Goal: Task Accomplishment & Management: Use online tool/utility

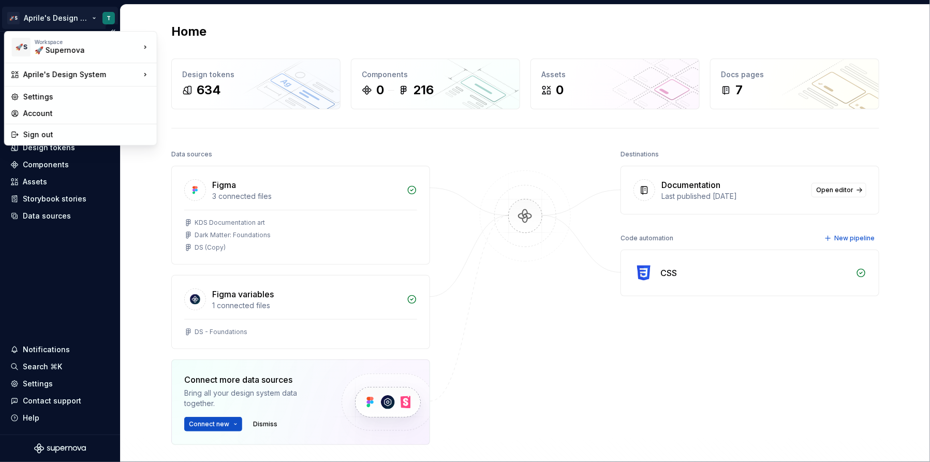
click at [53, 16] on html "🚀S Aprile's Design System T Home Documentation Analytics Code automation Design…" at bounding box center [465, 231] width 930 height 462
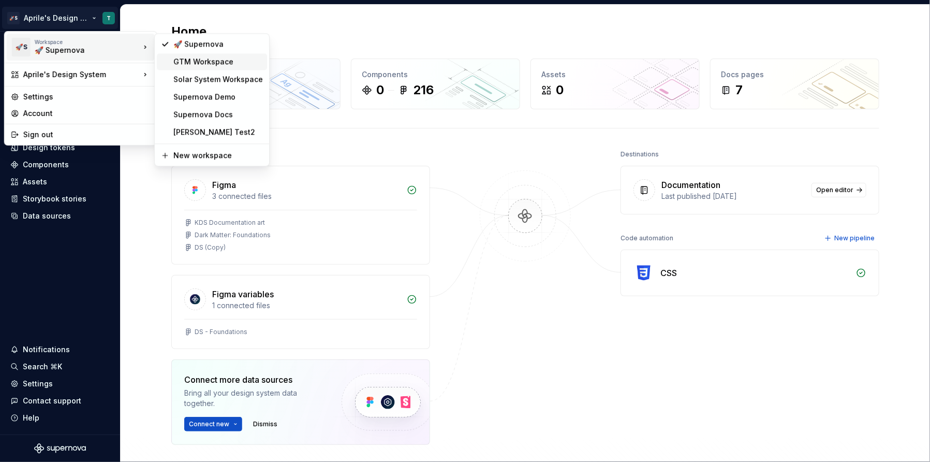
click at [181, 66] on div "GTM Workspace" at bounding box center [218, 61] width 90 height 10
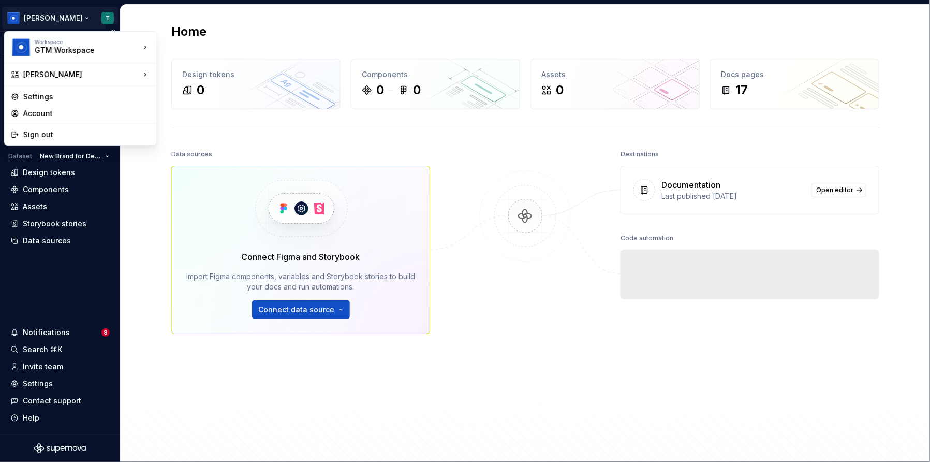
click at [106, 23] on html "[PERSON_NAME] T Version Current draft Home Documentation Analytics Code automat…" at bounding box center [465, 231] width 930 height 462
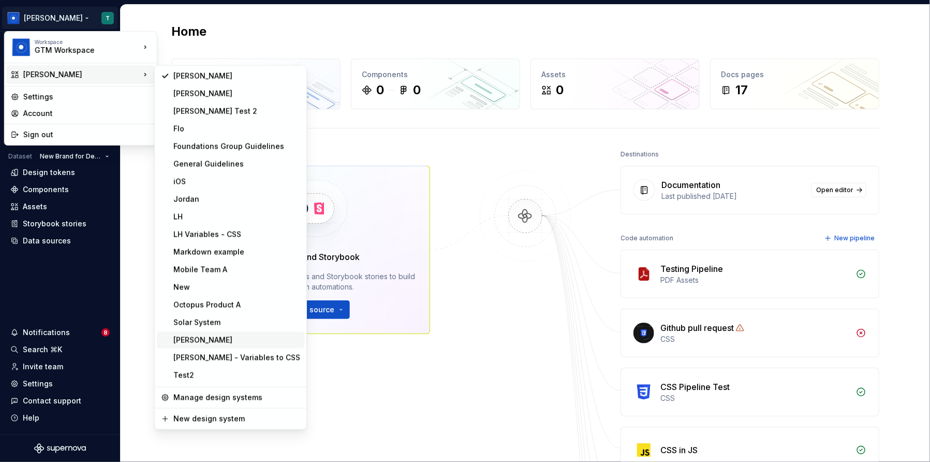
click at [249, 342] on div "[PERSON_NAME]" at bounding box center [236, 340] width 127 height 10
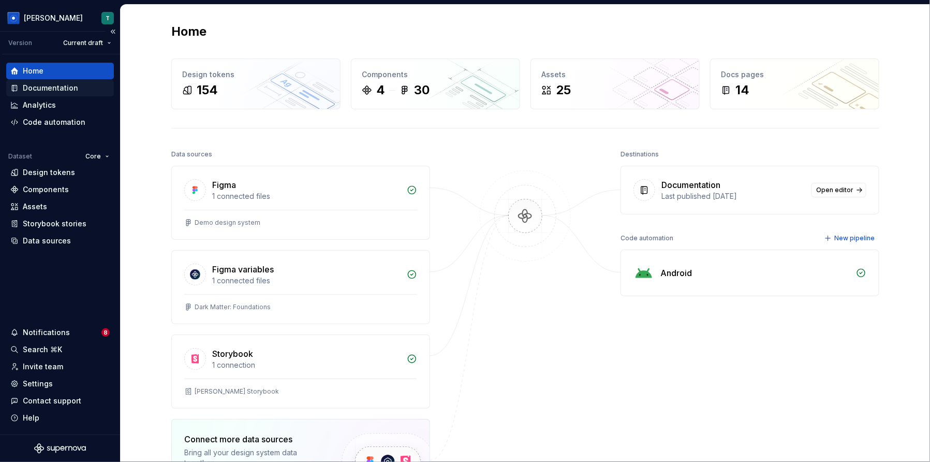
click at [79, 94] on div "Documentation" at bounding box center [60, 88] width 108 height 17
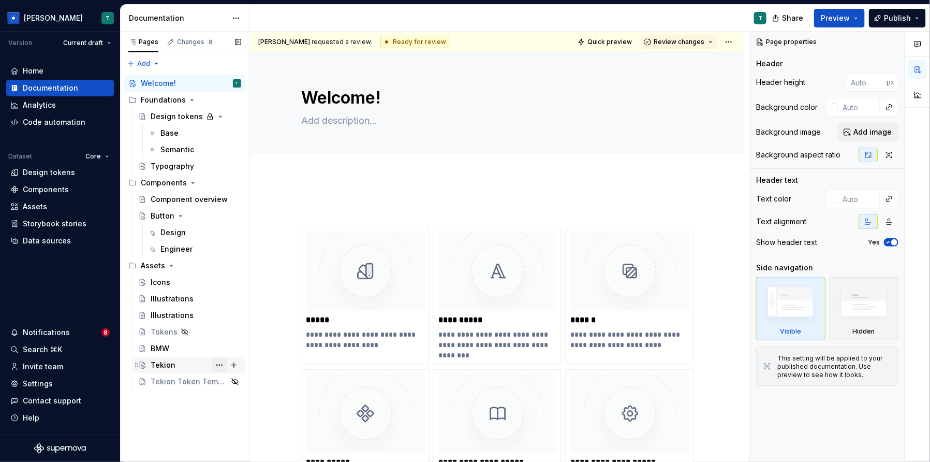
click at [217, 362] on button "Page tree" at bounding box center [219, 365] width 14 height 14
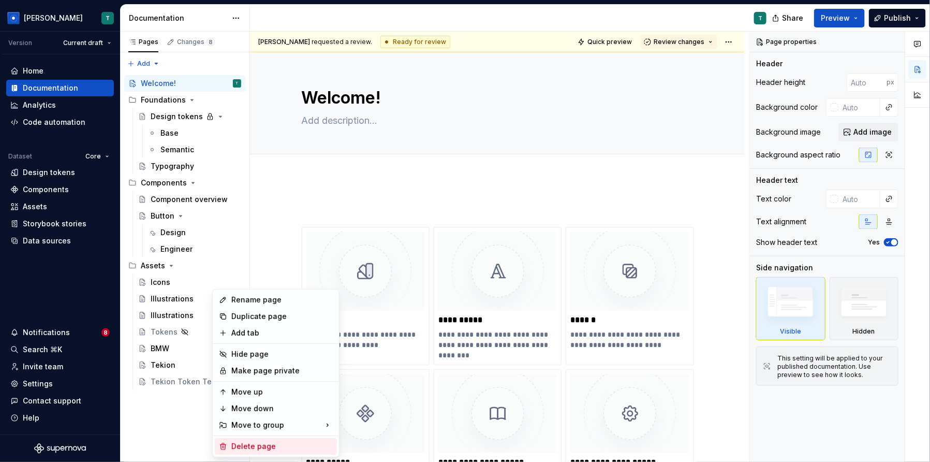
click at [266, 444] on div "Delete page" at bounding box center [281, 446] width 101 height 10
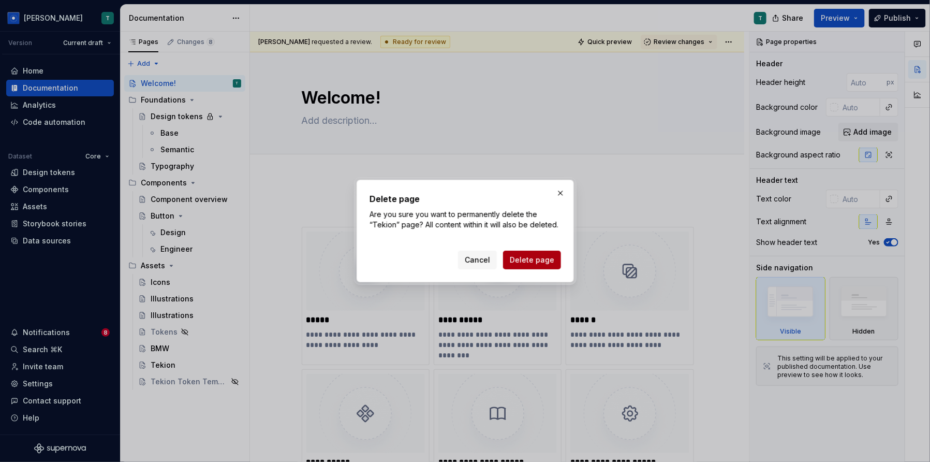
click at [544, 264] on span "Delete page" at bounding box center [532, 260] width 45 height 10
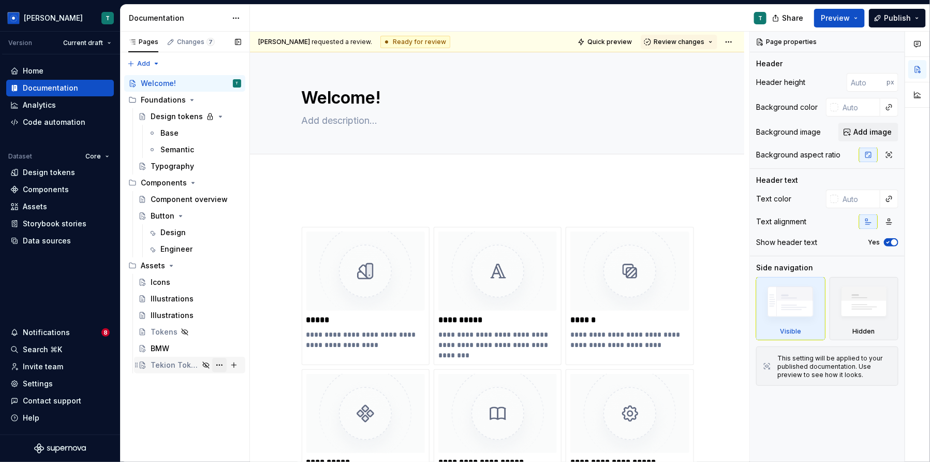
click at [221, 366] on button "Page tree" at bounding box center [219, 365] width 14 height 14
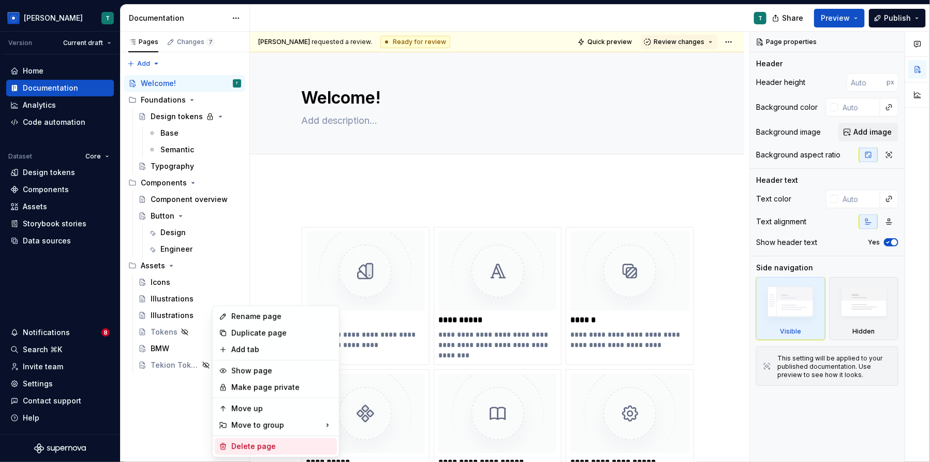
click at [271, 441] on div "Delete page" at bounding box center [281, 446] width 101 height 10
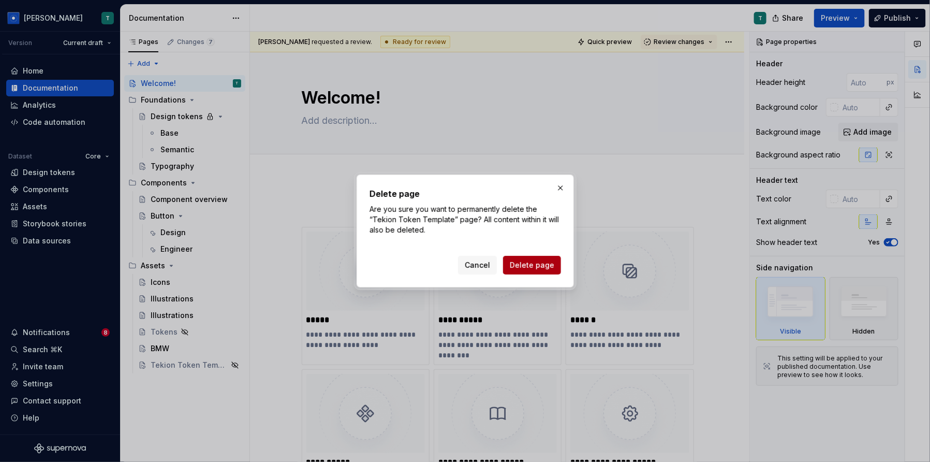
click at [541, 262] on span "Delete page" at bounding box center [532, 265] width 45 height 10
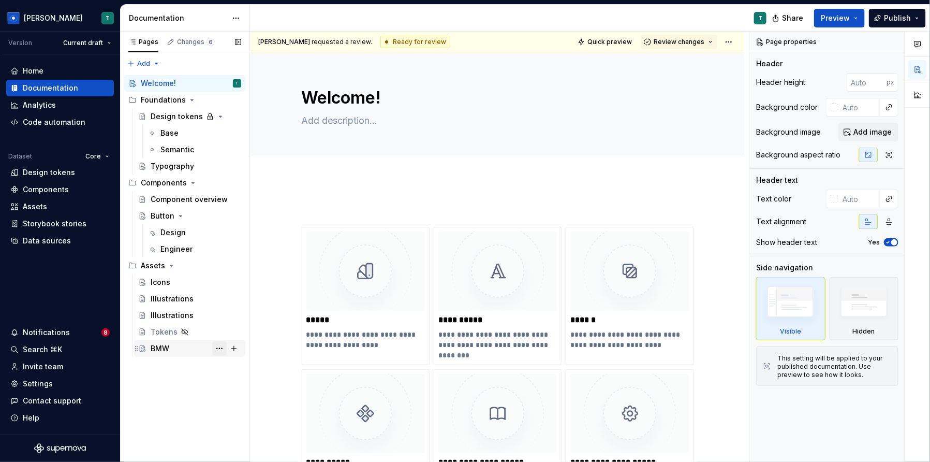
click at [220, 342] on button "Page tree" at bounding box center [219, 348] width 14 height 14
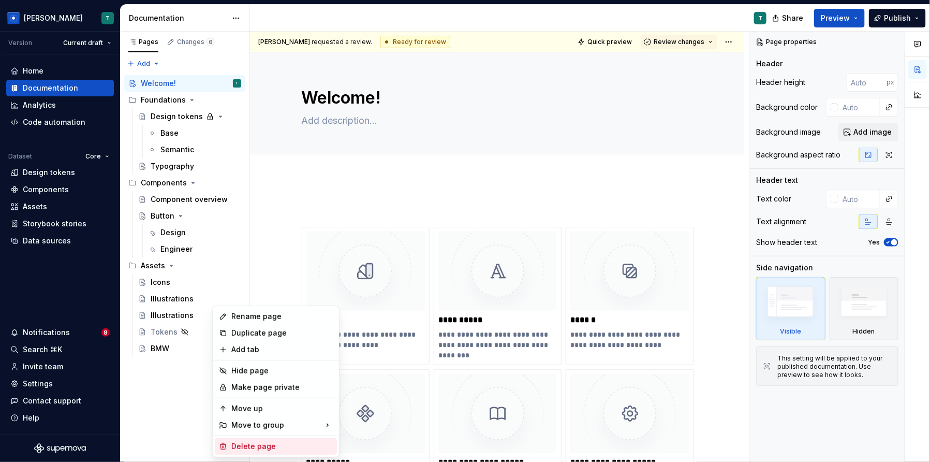
click at [289, 449] on div "Delete page" at bounding box center [281, 446] width 101 height 10
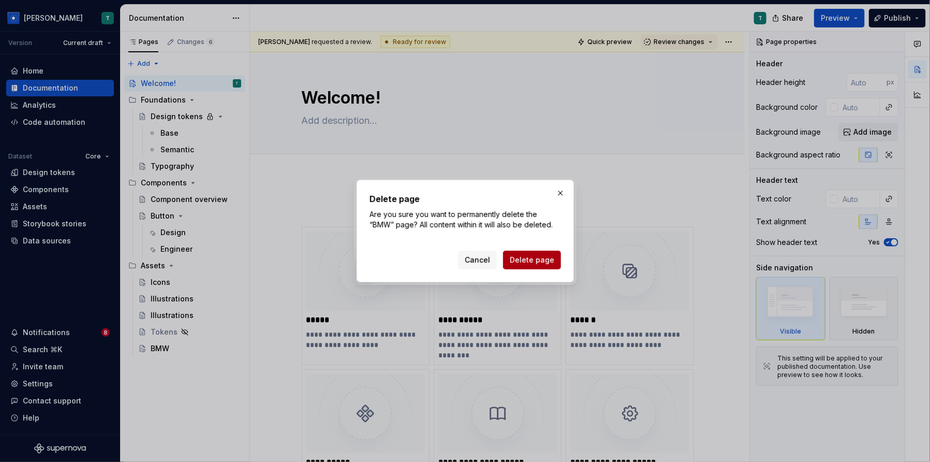
click at [520, 262] on span "Delete page" at bounding box center [532, 260] width 45 height 10
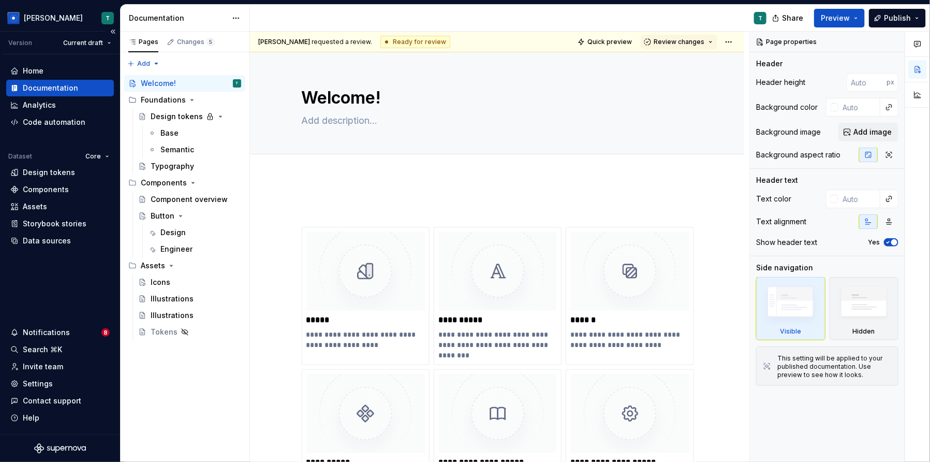
click at [41, 82] on div "Documentation" at bounding box center [60, 88] width 108 height 17
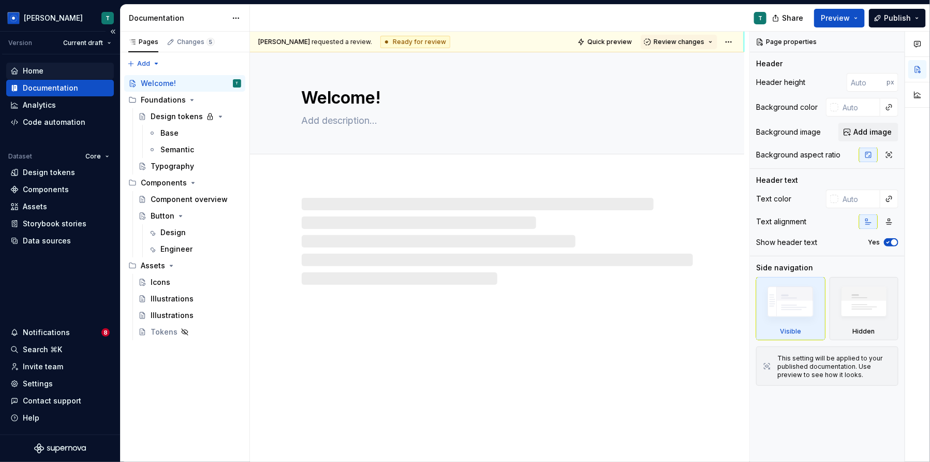
type textarea "*"
click at [43, 67] on div "Home" at bounding box center [59, 71] width 99 height 10
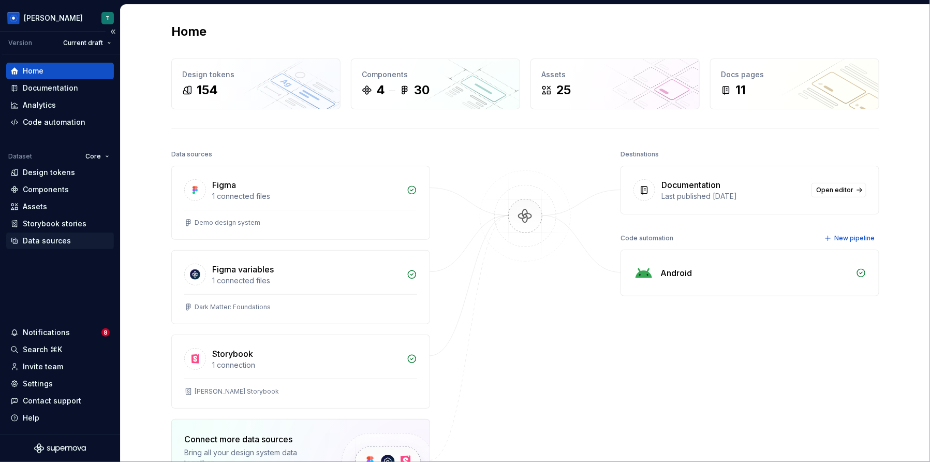
click at [74, 235] on div "Data sources" at bounding box center [60, 240] width 108 height 17
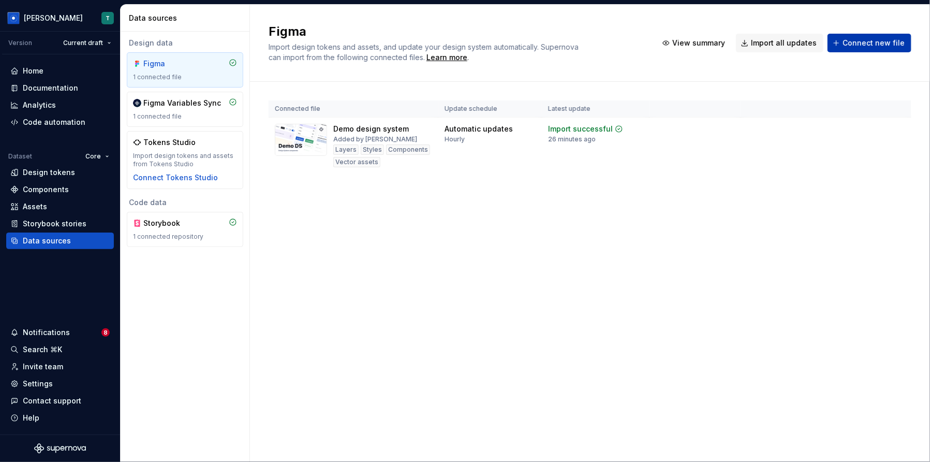
click at [862, 43] on span "Connect new file" at bounding box center [874, 43] width 62 height 10
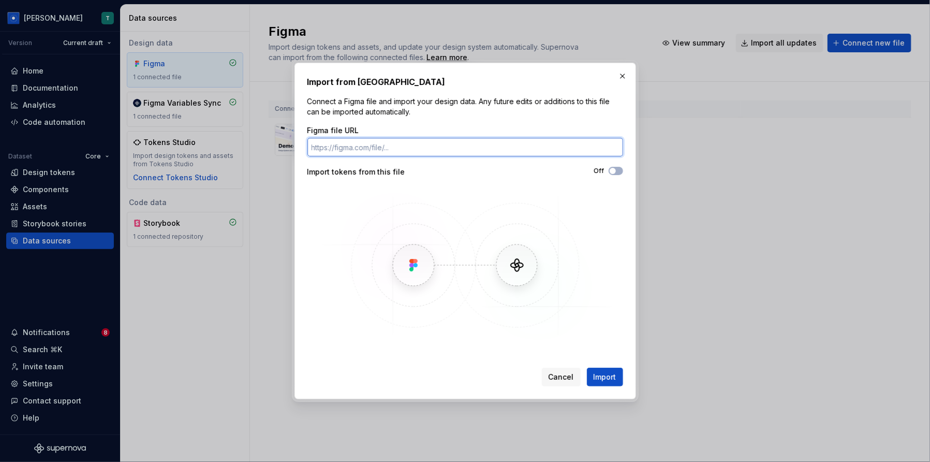
paste input "[URL][DOMAIN_NAME][PERSON_NAME]"
type input "[URL][DOMAIN_NAME][PERSON_NAME]"
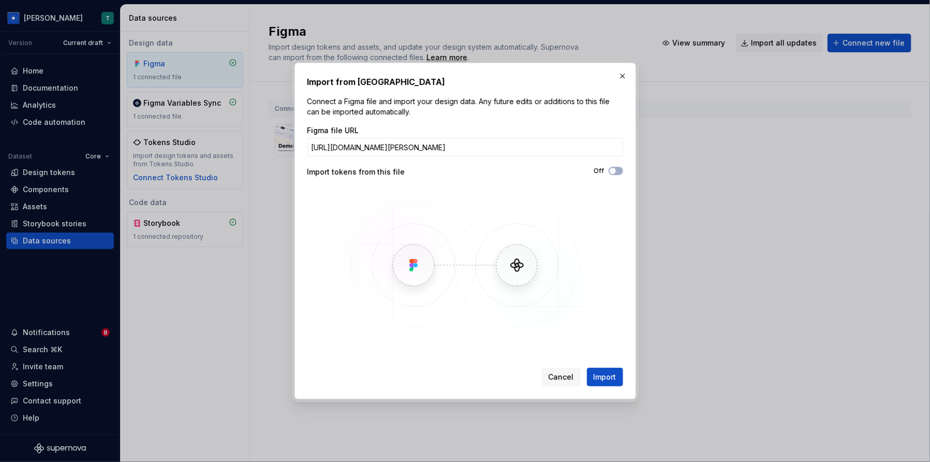
click at [465, 165] on div "Figma file URL [URL][DOMAIN_NAME][PERSON_NAME] Import tokens from this file Off" at bounding box center [466, 233] width 316 height 217
click at [624, 70] on button "button" at bounding box center [623, 76] width 14 height 14
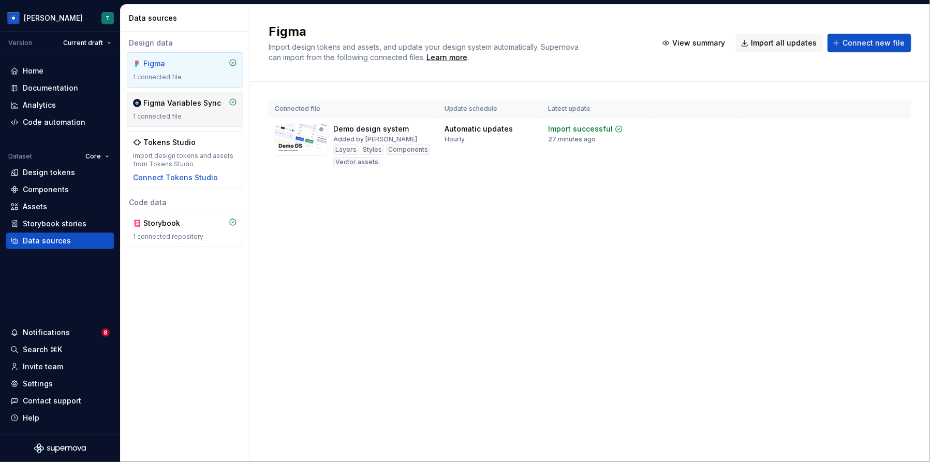
click at [195, 115] on div "1 connected file" at bounding box center [185, 116] width 104 height 8
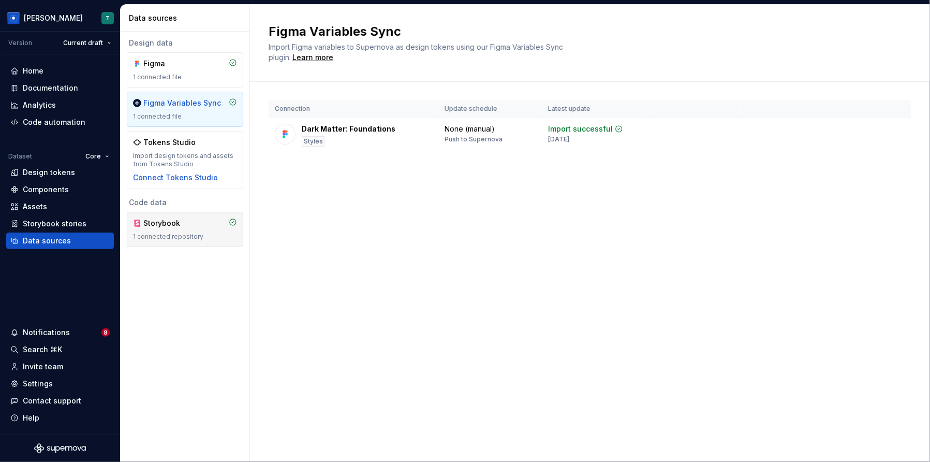
click at [205, 241] on div "Storybook 1 connected repository" at bounding box center [185, 229] width 116 height 35
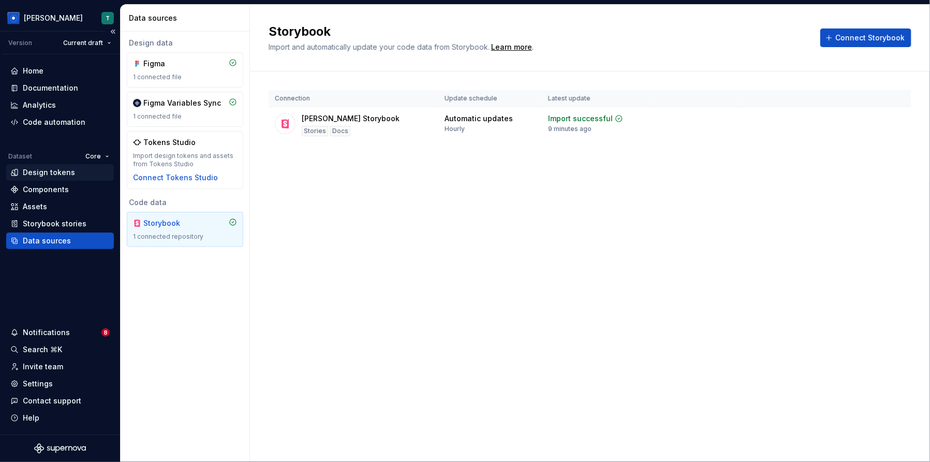
click at [65, 171] on div "Design tokens" at bounding box center [49, 172] width 52 height 10
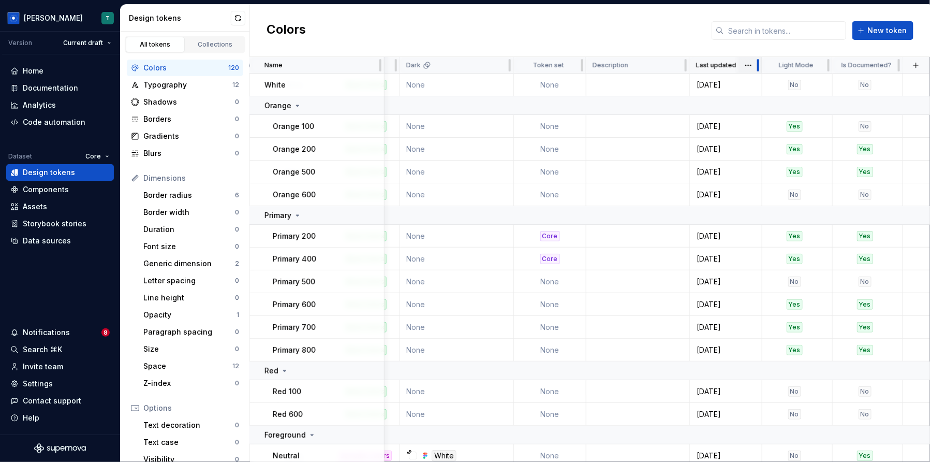
scroll to position [0, 450]
click at [914, 68] on button "button" at bounding box center [916, 65] width 14 height 14
click at [877, 111] on div "New custom property" at bounding box center [858, 106] width 78 height 10
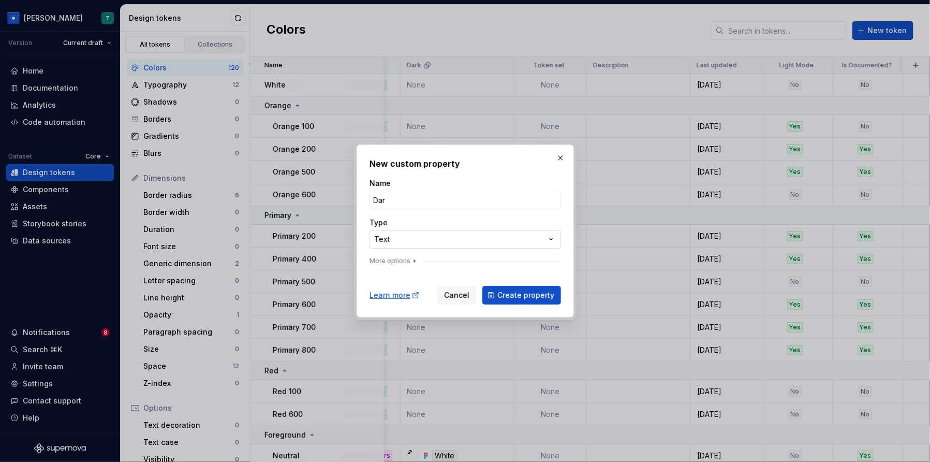
type input "Dark Mode"
click at [473, 250] on div "**********" at bounding box center [466, 223] width 192 height 91
click at [473, 249] on div "**********" at bounding box center [466, 223] width 192 height 91
click at [473, 245] on div "**********" at bounding box center [465, 231] width 930 height 462
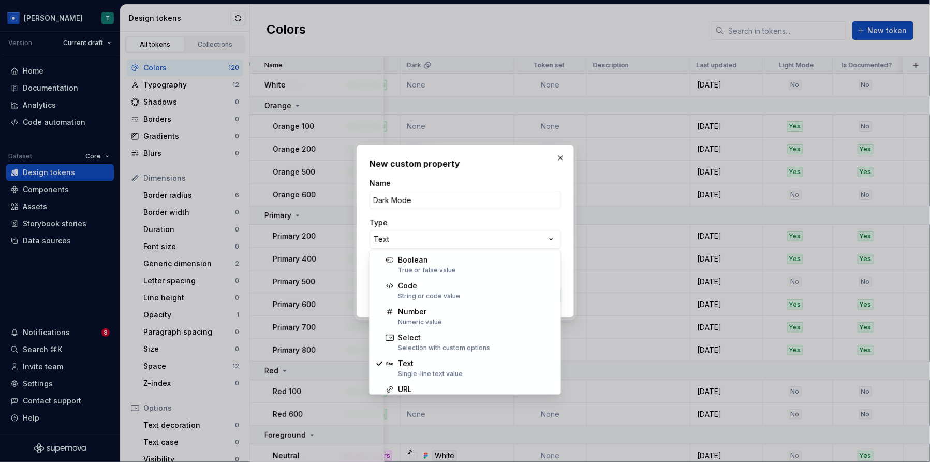
select select "*******"
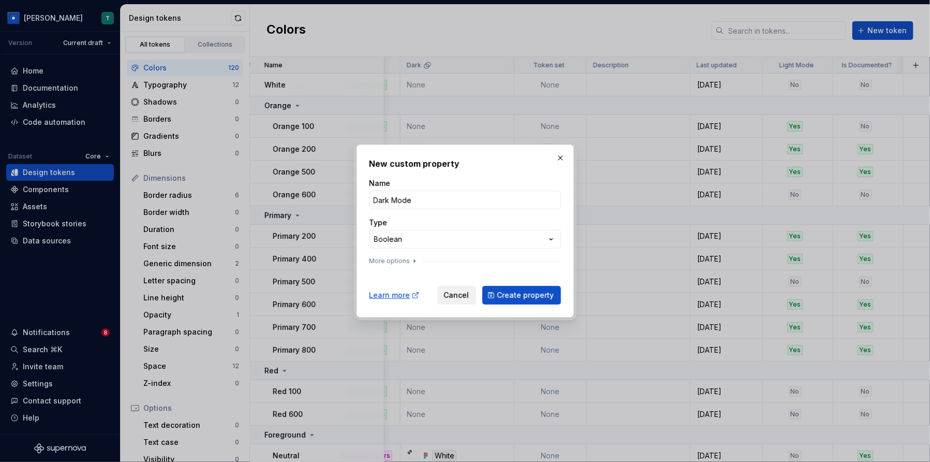
click at [453, 300] on span "Cancel" at bounding box center [456, 295] width 25 height 10
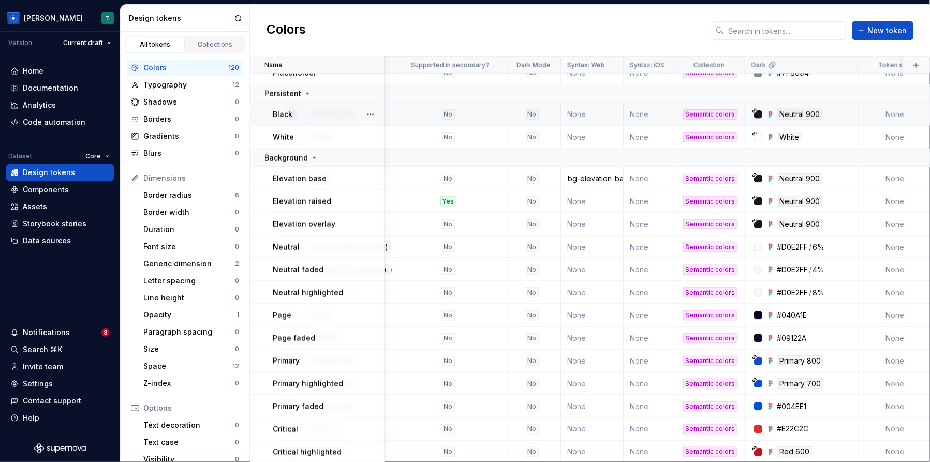
scroll to position [0, 105]
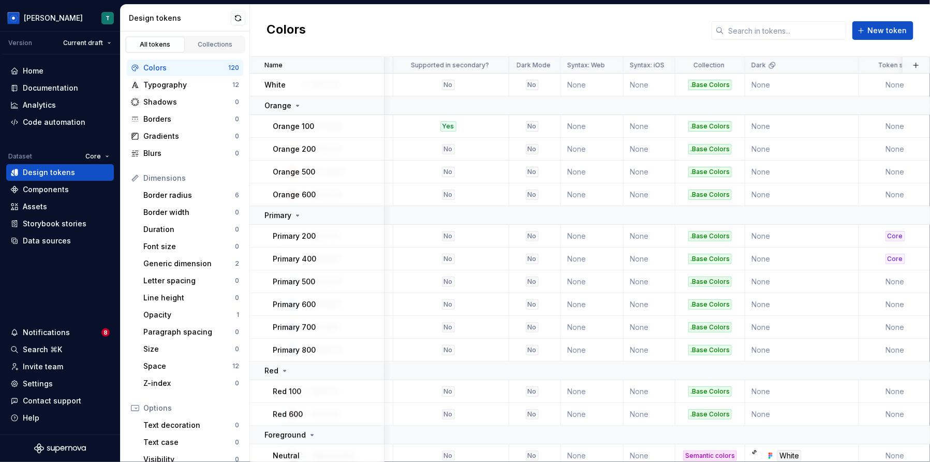
click at [201, 34] on div "All tokens Collections" at bounding box center [185, 43] width 129 height 22
click at [208, 29] on div "Design tokens" at bounding box center [185, 18] width 129 height 27
click at [203, 48] on link "Collections" at bounding box center [215, 45] width 59 height 16
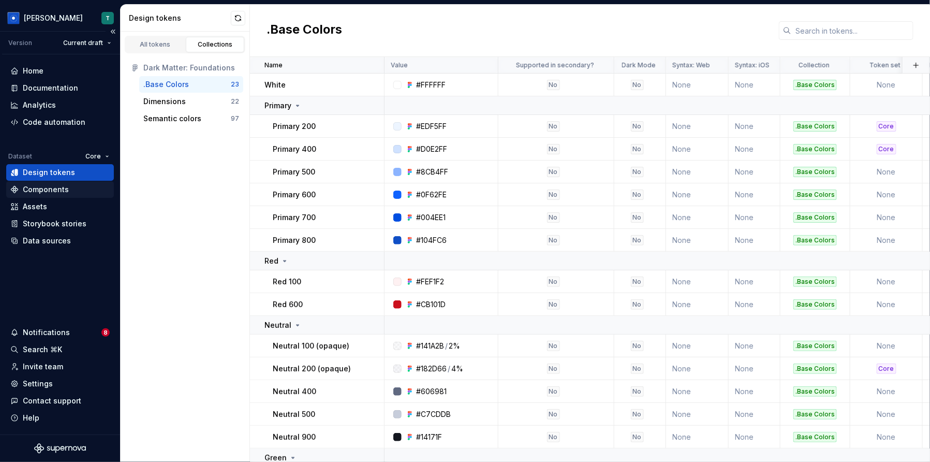
click at [95, 191] on div "Components" at bounding box center [59, 189] width 99 height 10
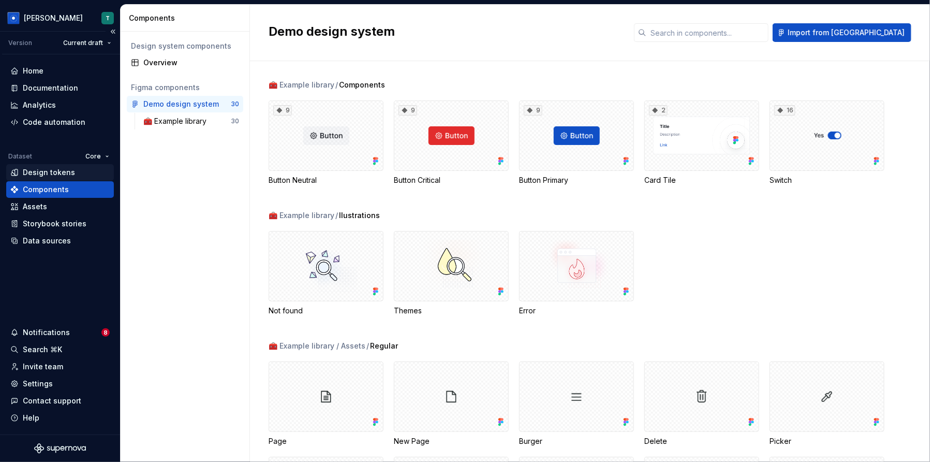
click at [90, 178] on div "Design tokens" at bounding box center [60, 172] width 108 height 17
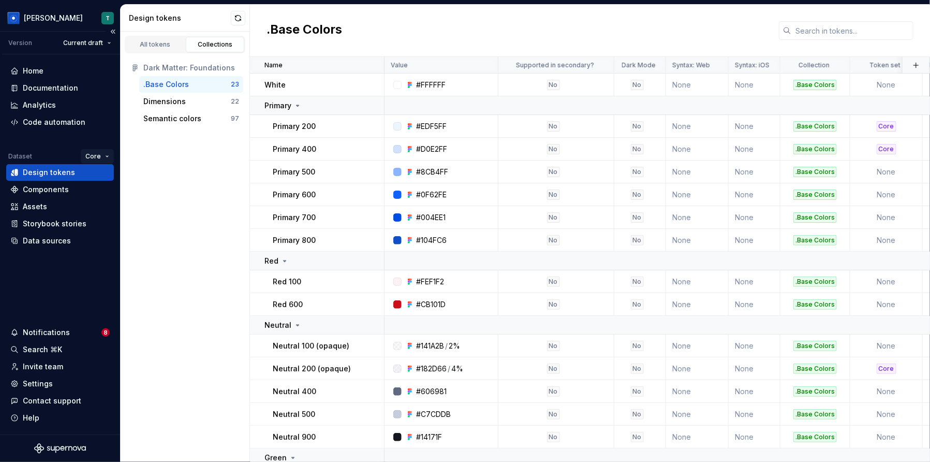
click at [94, 150] on html "[PERSON_NAME] T Version Current draft Home Documentation Analytics Code automat…" at bounding box center [465, 231] width 930 height 462
click at [66, 177] on html "[PERSON_NAME] T Version Current draft Home Documentation Analytics Code automat…" at bounding box center [465, 231] width 930 height 462
click at [98, 159] on html "[PERSON_NAME] T Version Current draft Home Documentation Analytics Code automat…" at bounding box center [465, 231] width 930 height 462
click at [21, 193] on html "[PERSON_NAME] T Version Current draft Home Documentation Analytics Code automat…" at bounding box center [465, 231] width 930 height 462
click at [21, 193] on div "Components" at bounding box center [59, 189] width 99 height 10
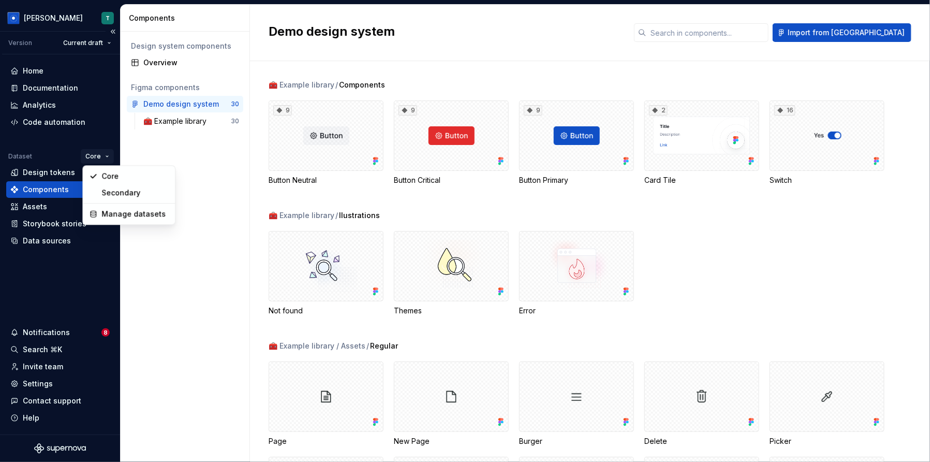
click at [96, 158] on html "[PERSON_NAME] T Version Current draft Home Documentation Analytics Code automat…" at bounding box center [465, 231] width 930 height 462
click at [102, 193] on div "Secondary" at bounding box center [134, 192] width 67 height 10
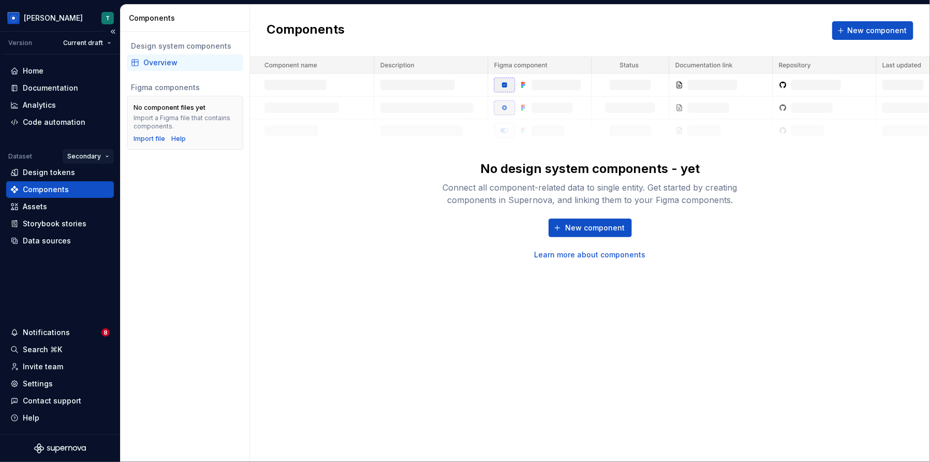
click at [93, 153] on html "[PERSON_NAME] T Version Current draft Home Documentation Analytics Code automat…" at bounding box center [465, 231] width 930 height 462
click at [109, 179] on div "Core" at bounding box center [116, 176] width 67 height 10
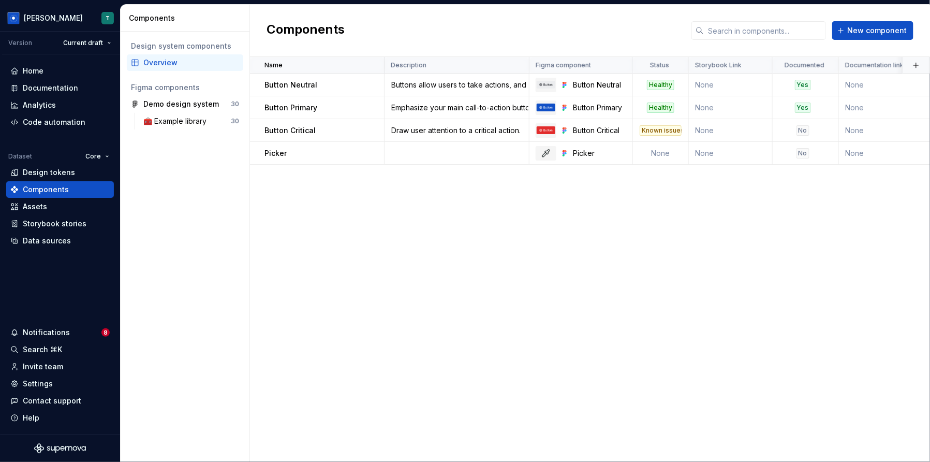
click at [196, 148] on div "Design system components Overview Figma components Demo design system 30 🧰 Exam…" at bounding box center [185, 247] width 129 height 430
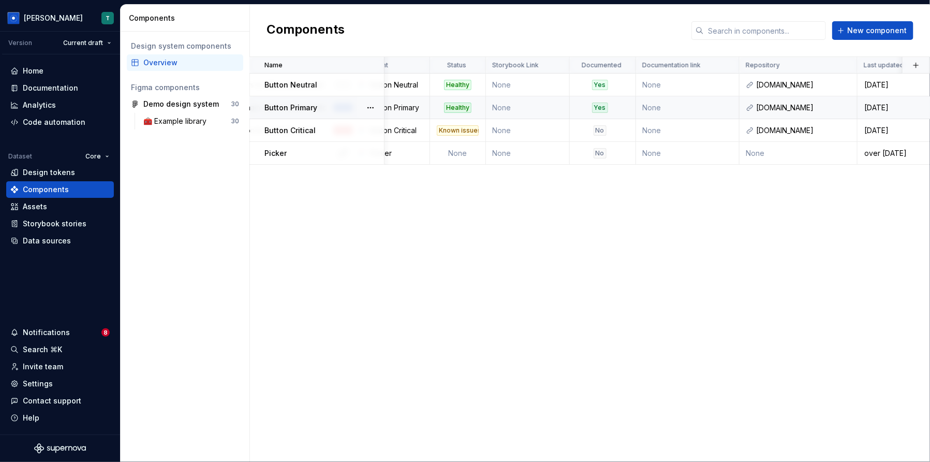
scroll to position [0, 236]
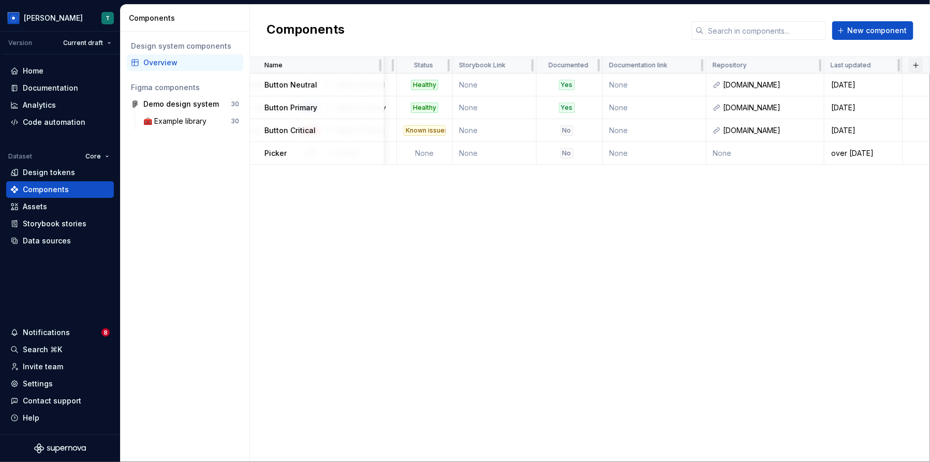
click at [917, 66] on button "button" at bounding box center [916, 65] width 14 height 14
click at [172, 108] on div "Demo design system" at bounding box center [181, 104] width 76 height 10
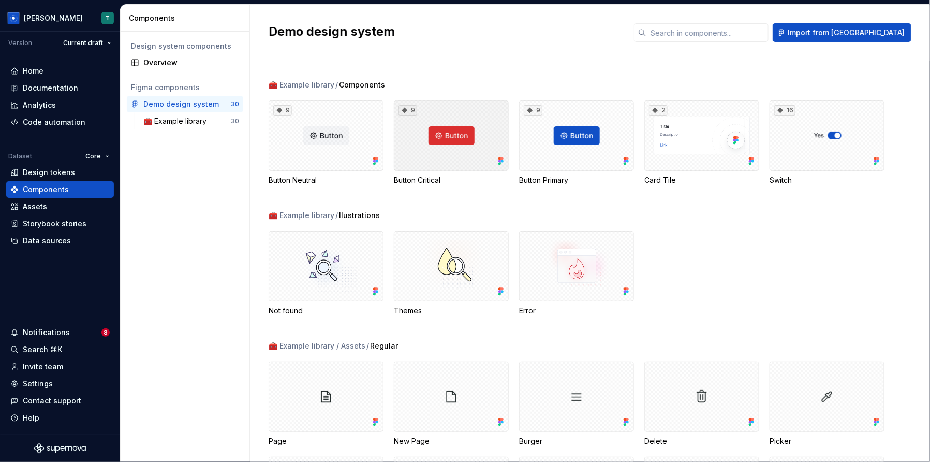
click at [449, 134] on div "9" at bounding box center [451, 135] width 115 height 70
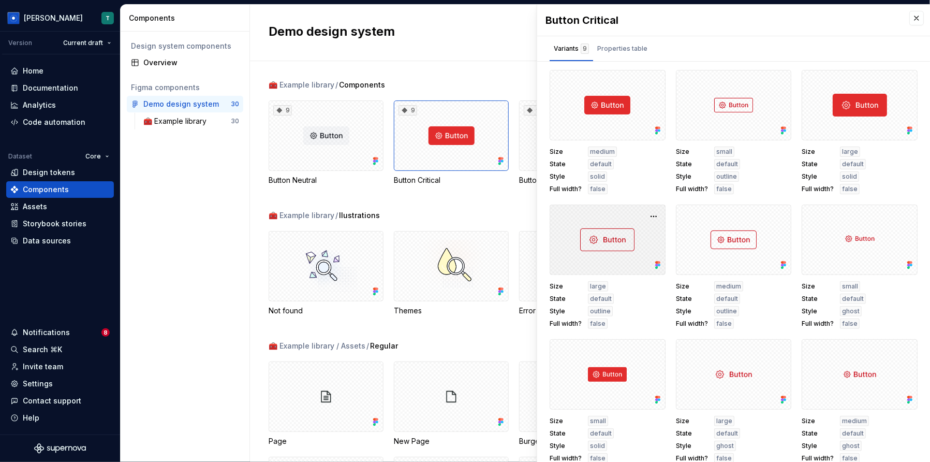
scroll to position [4, 0]
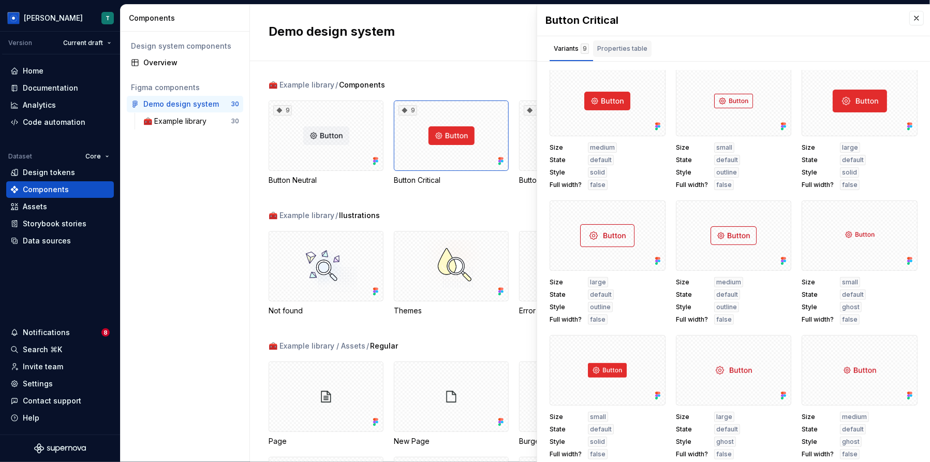
click at [606, 54] on div "Properties table" at bounding box center [622, 48] width 58 height 17
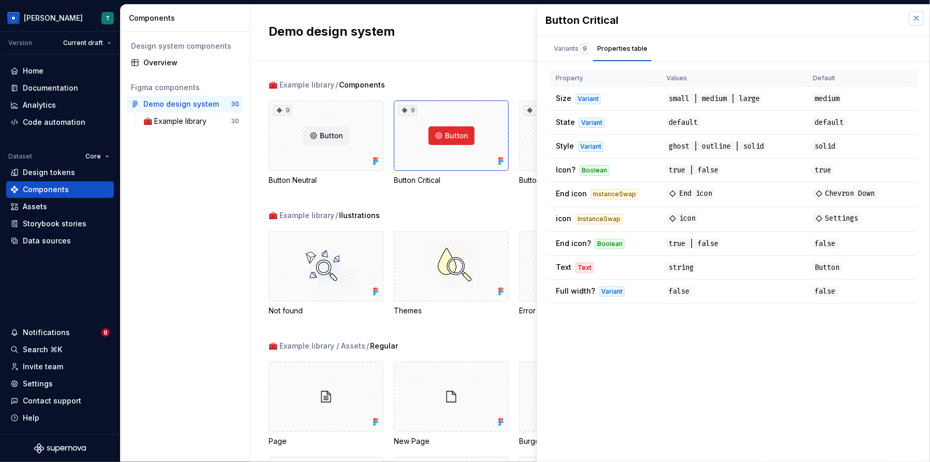
click at [919, 23] on button "button" at bounding box center [917, 18] width 14 height 14
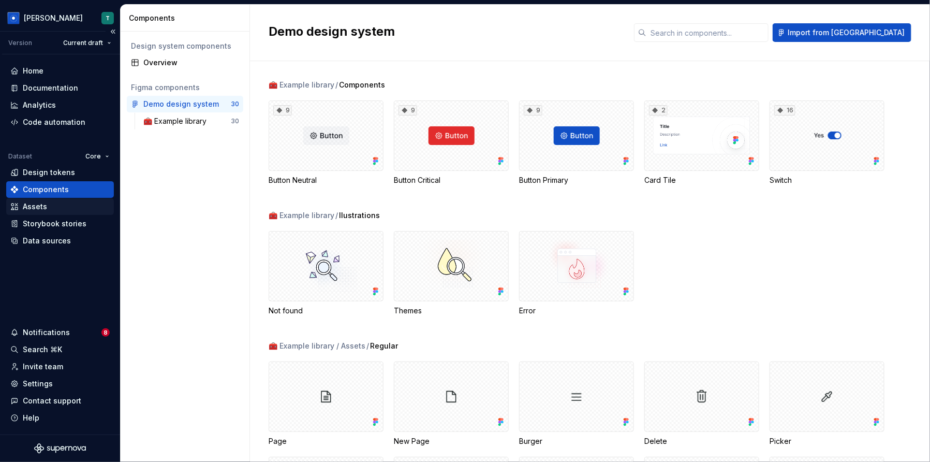
click at [49, 202] on div "Assets" at bounding box center [59, 206] width 99 height 10
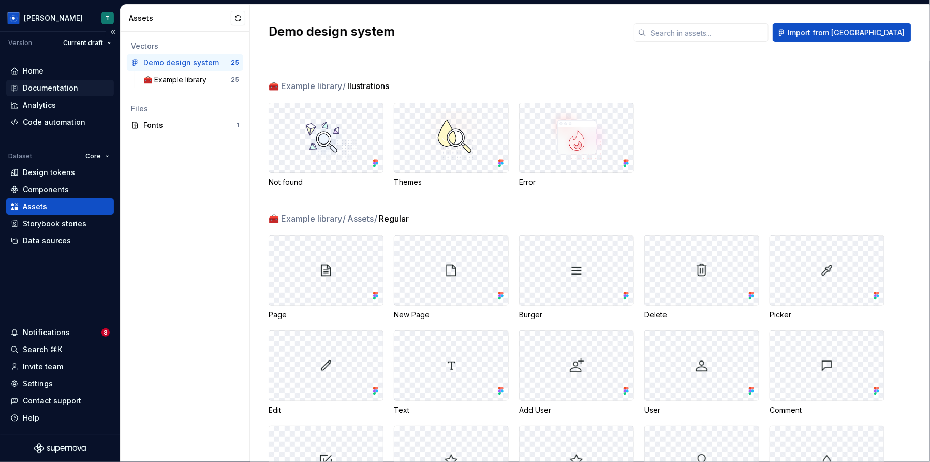
click at [83, 90] on div "Documentation" at bounding box center [59, 88] width 99 height 10
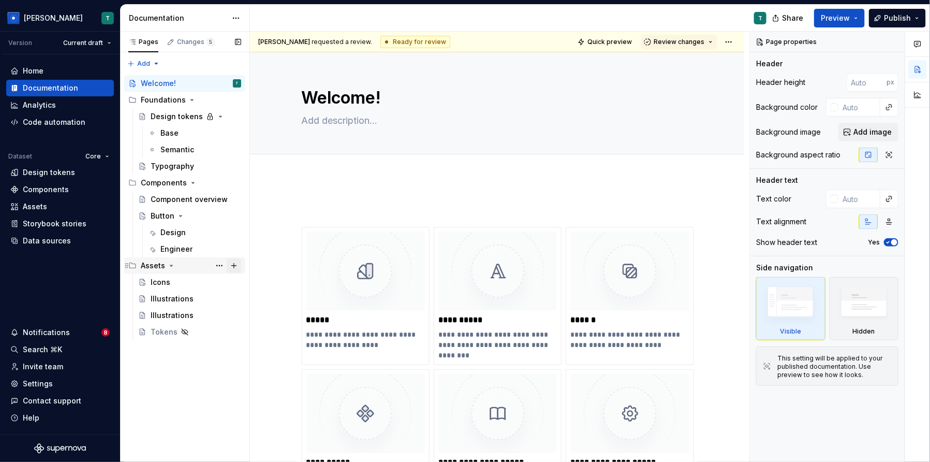
click at [232, 266] on button "Page tree" at bounding box center [234, 265] width 14 height 14
click at [218, 280] on button "Page tree" at bounding box center [219, 282] width 14 height 14
click at [174, 375] on div "Pages Changes 5 Add Accessibility guide for tree Page tree. Navigate the tree w…" at bounding box center [184, 247] width 129 height 431
click at [235, 267] on button "Page tree" at bounding box center [234, 265] width 14 height 14
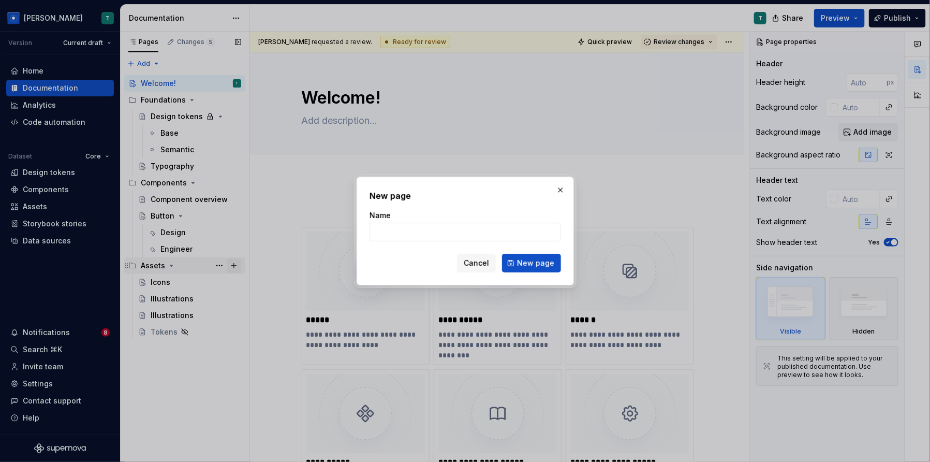
type textarea "*"
type input "Viessmann"
click at [540, 261] on span "New page" at bounding box center [535, 263] width 37 height 10
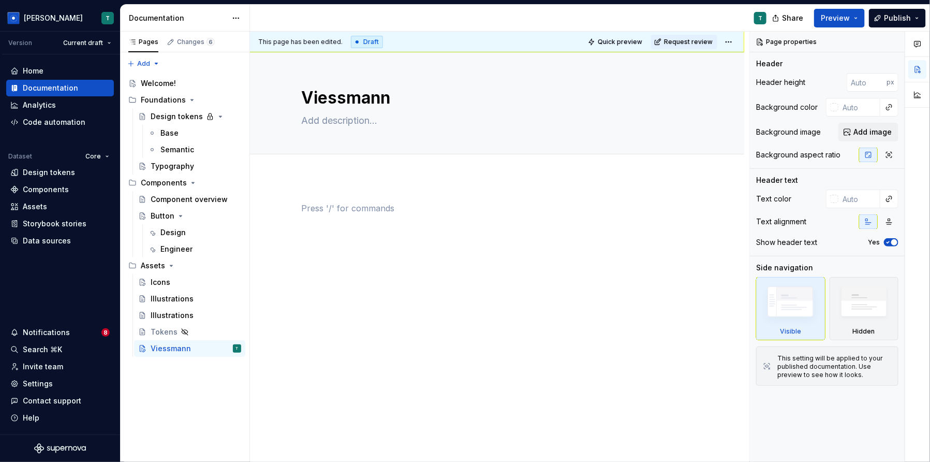
click at [395, 249] on div at bounding box center [497, 228] width 391 height 52
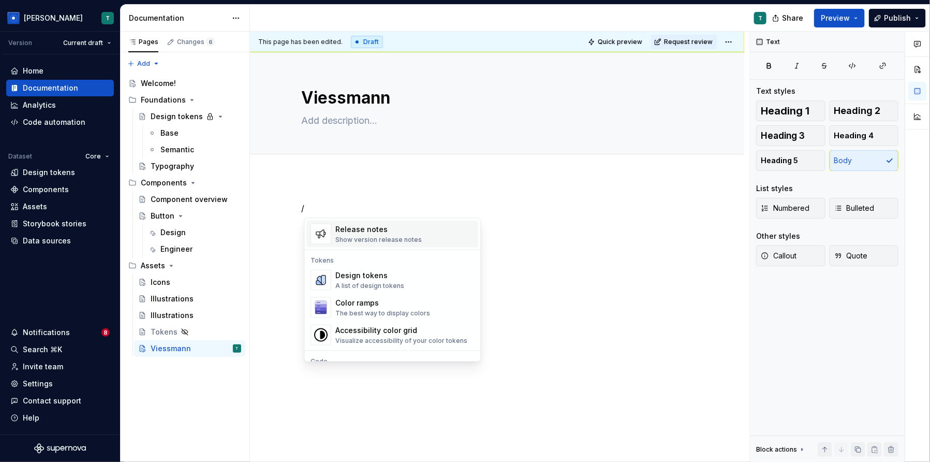
scroll to position [721, 0]
click at [405, 272] on div "Design tokens A list of design tokens" at bounding box center [405, 279] width 139 height 21
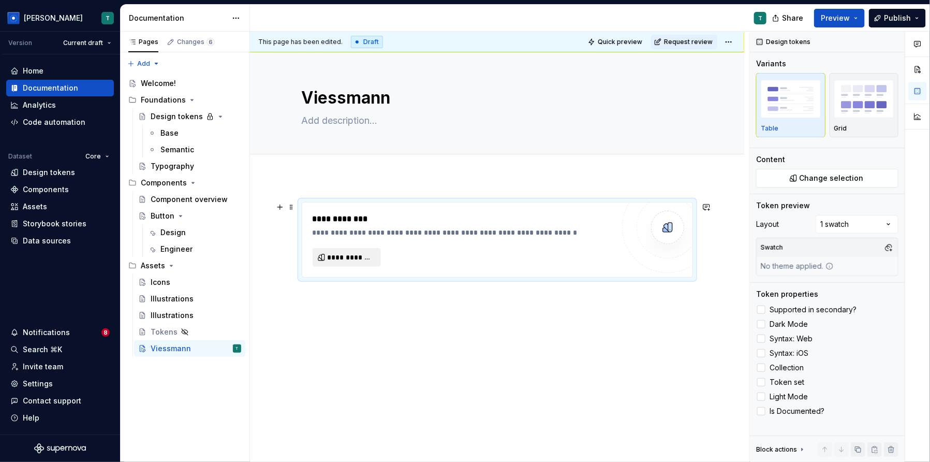
click at [369, 257] on span "**********" at bounding box center [351, 257] width 47 height 10
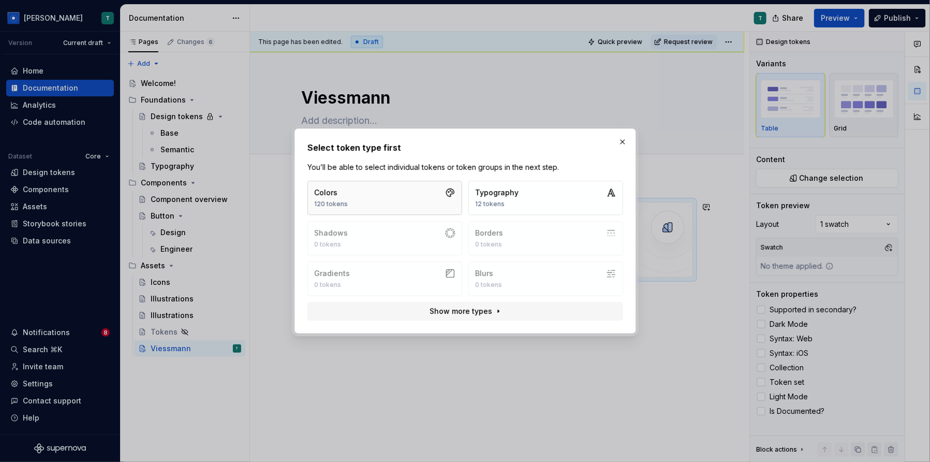
click at [447, 204] on button "Colors 120 tokens" at bounding box center [385, 198] width 155 height 34
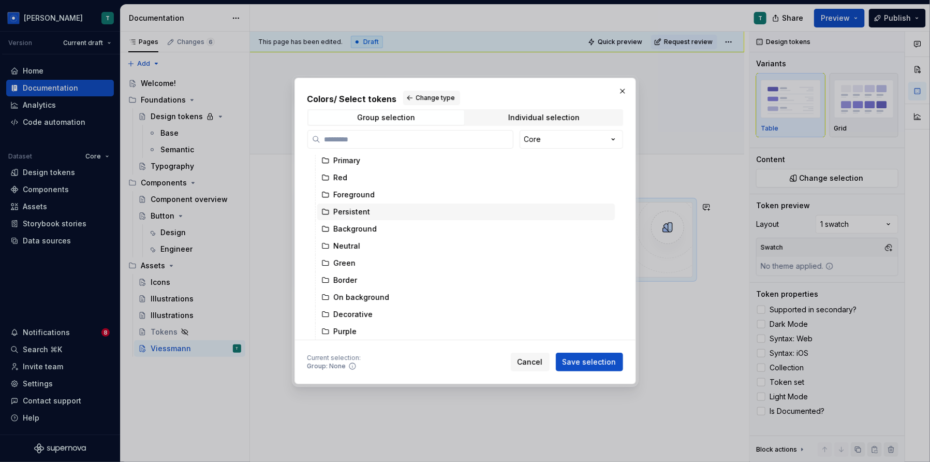
scroll to position [0, 0]
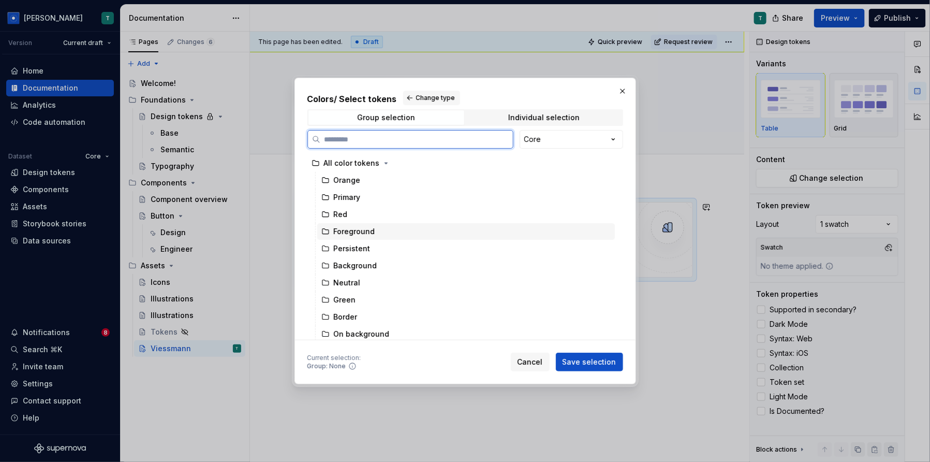
click at [351, 232] on div "Foreground" at bounding box center [354, 231] width 41 height 10
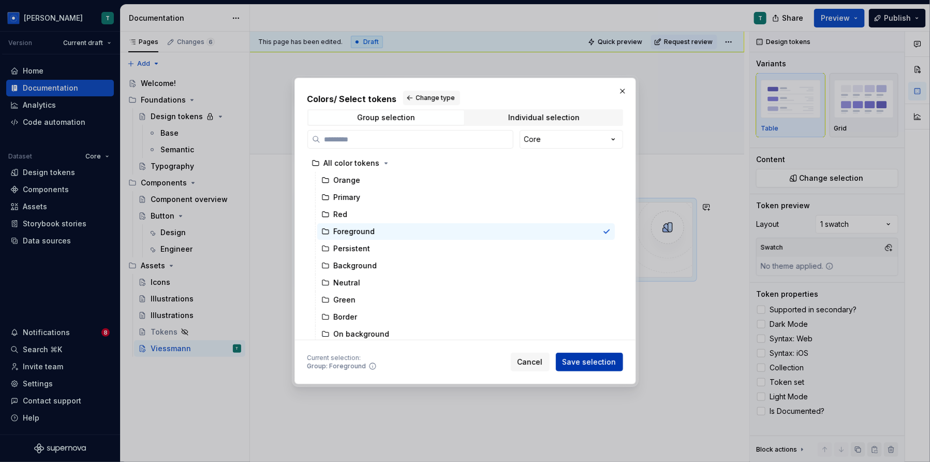
click at [603, 357] on span "Save selection" at bounding box center [590, 362] width 54 height 10
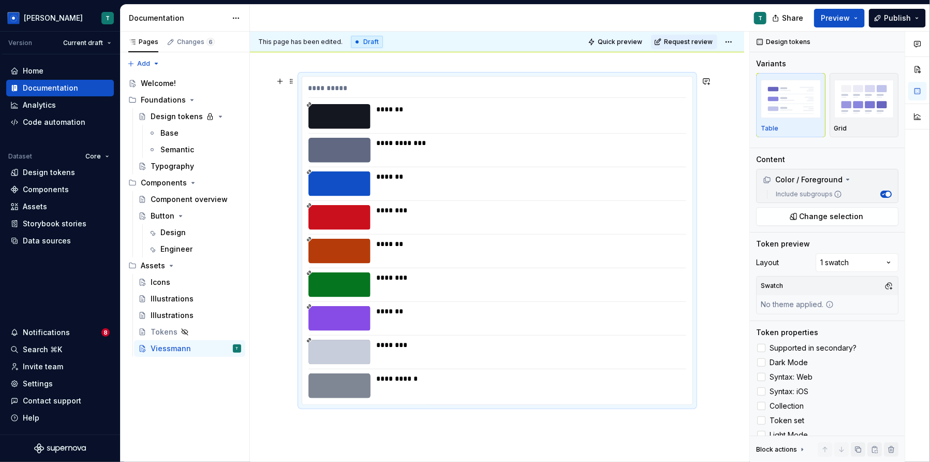
scroll to position [127, 0]
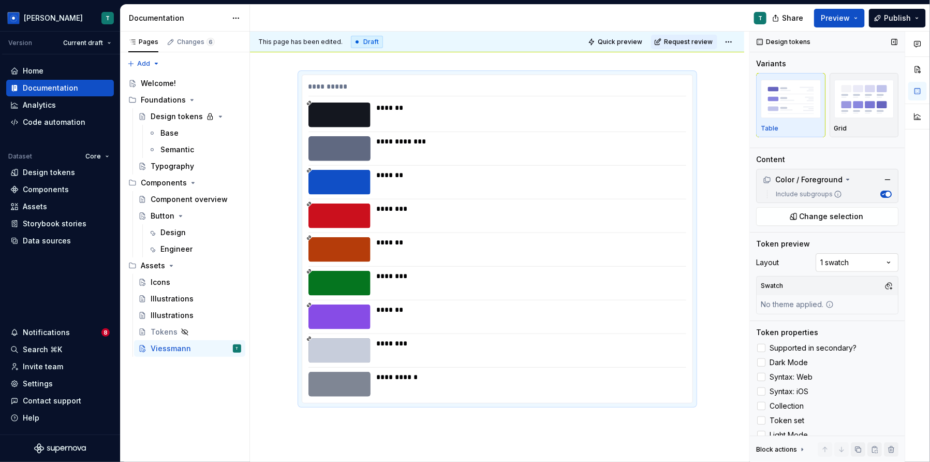
click at [850, 259] on div "Comments Open comments No comments yet Select ‘Comment’ from the block context …" at bounding box center [840, 247] width 180 height 431
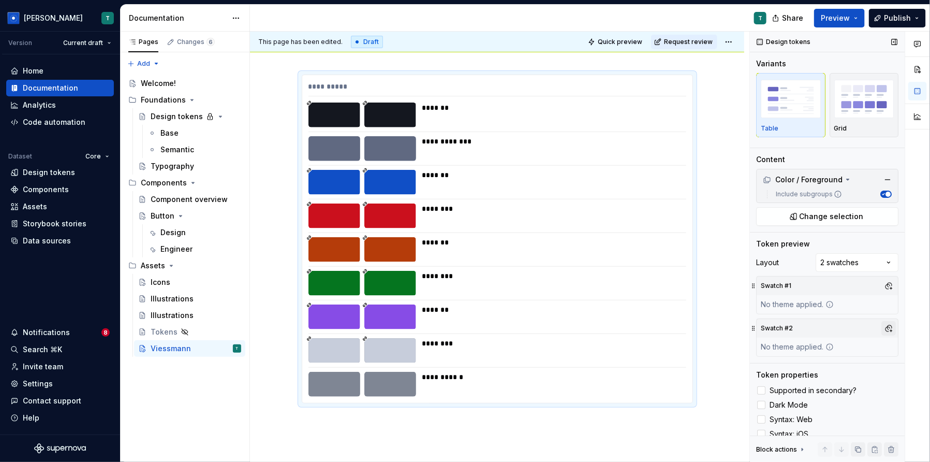
click at [886, 323] on button "button" at bounding box center [889, 328] width 14 height 14
click at [786, 367] on div "Suggestions" at bounding box center [784, 366] width 8 height 8
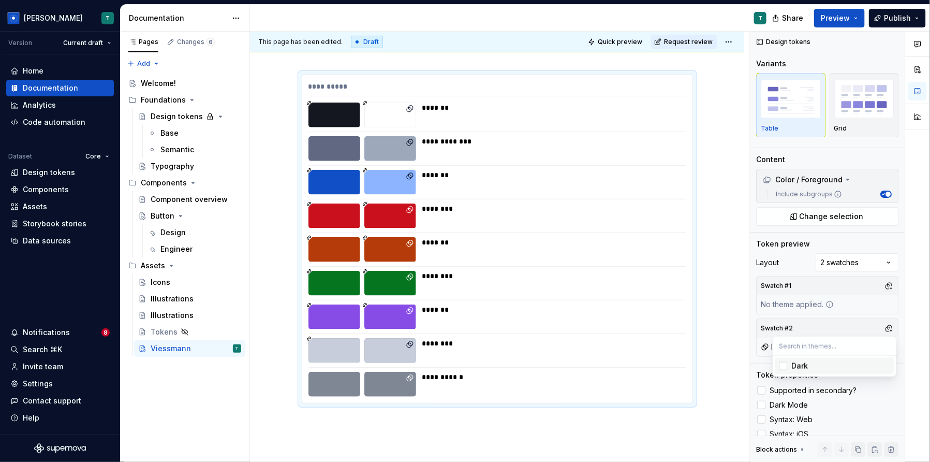
click at [841, 403] on div "Comments Open comments No comments yet Select ‘Comment’ from the block context …" at bounding box center [840, 247] width 180 height 431
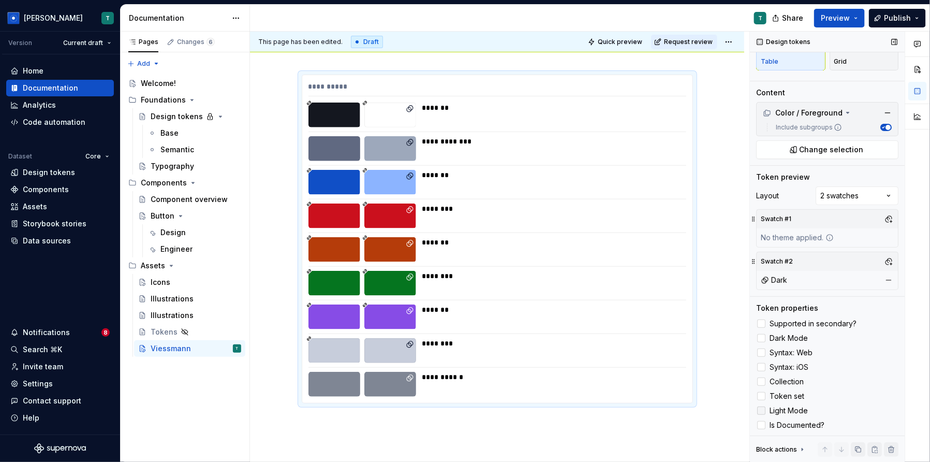
click at [772, 404] on label "Light Mode" at bounding box center [827, 410] width 142 height 12
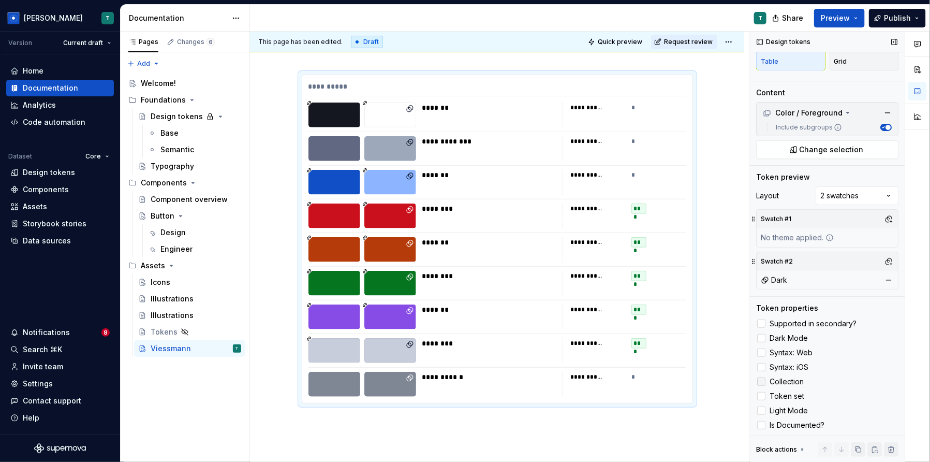
click at [779, 383] on span "Collection" at bounding box center [787, 381] width 34 height 8
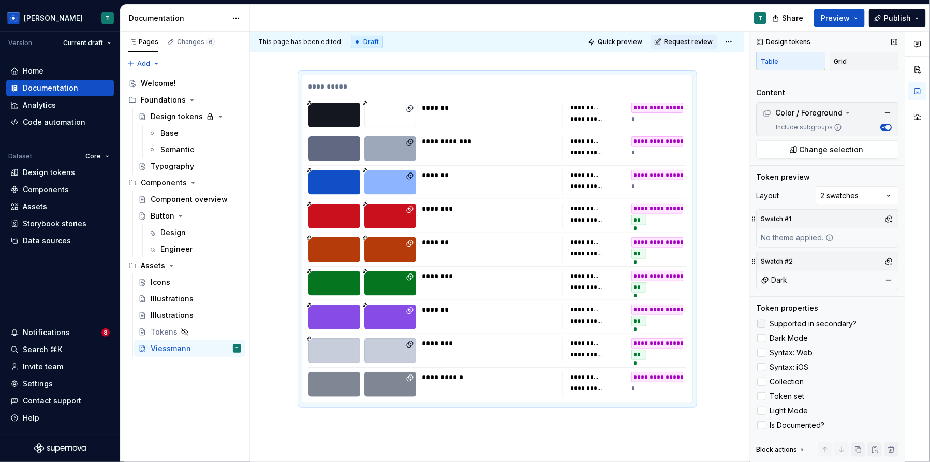
click at [792, 321] on span "Supported in secondary?" at bounding box center [813, 323] width 87 height 8
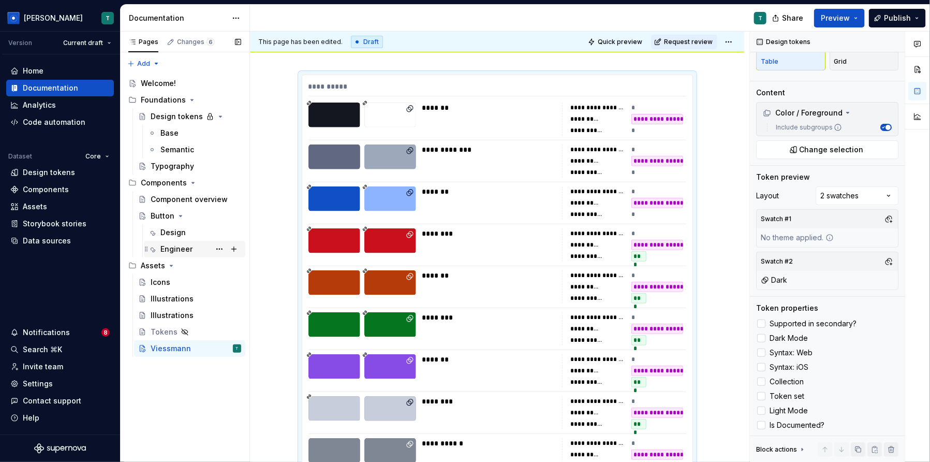
click at [194, 246] on div "Engineer" at bounding box center [200, 249] width 81 height 14
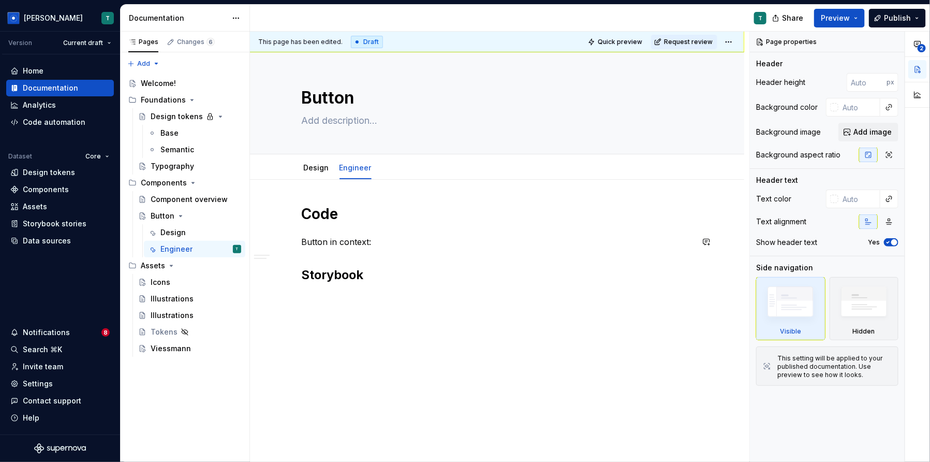
drag, startPoint x: 739, startPoint y: 259, endPoint x: 718, endPoint y: 314, distance: 58.2
click at [730, 285] on div "This page has been edited. Draft Quick preview Request review Button Edit heade…" at bounding box center [500, 247] width 500 height 431
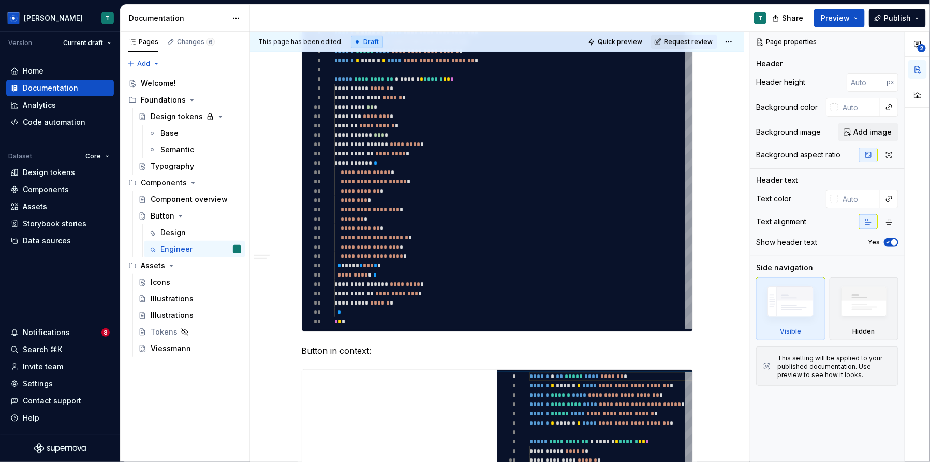
scroll to position [265, 0]
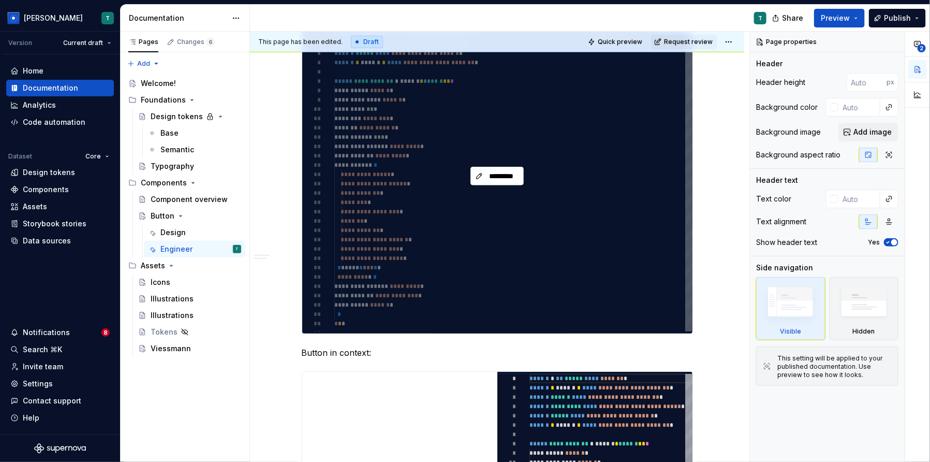
click at [644, 207] on div "*********" at bounding box center [497, 176] width 390 height 315
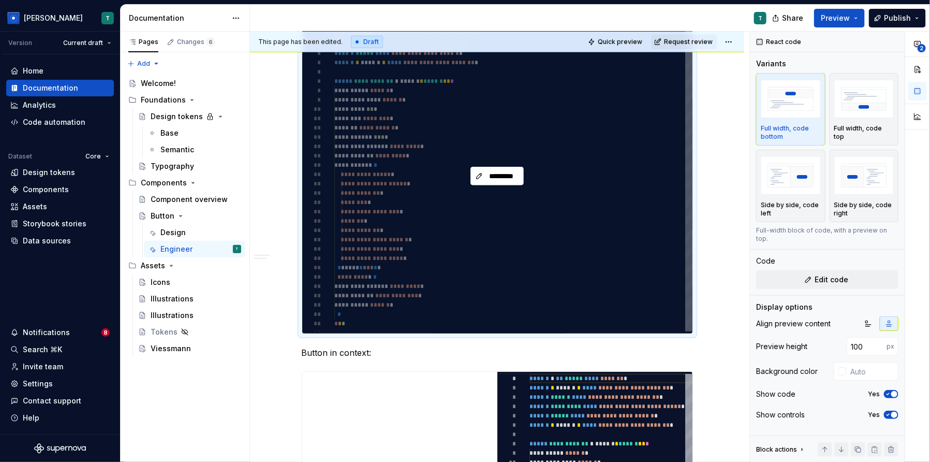
click at [644, 207] on div "*********" at bounding box center [497, 176] width 390 height 315
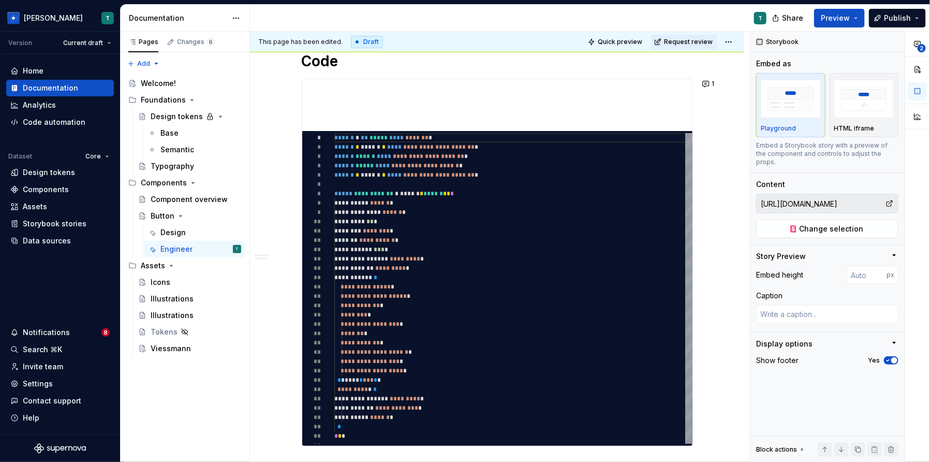
scroll to position [151, 0]
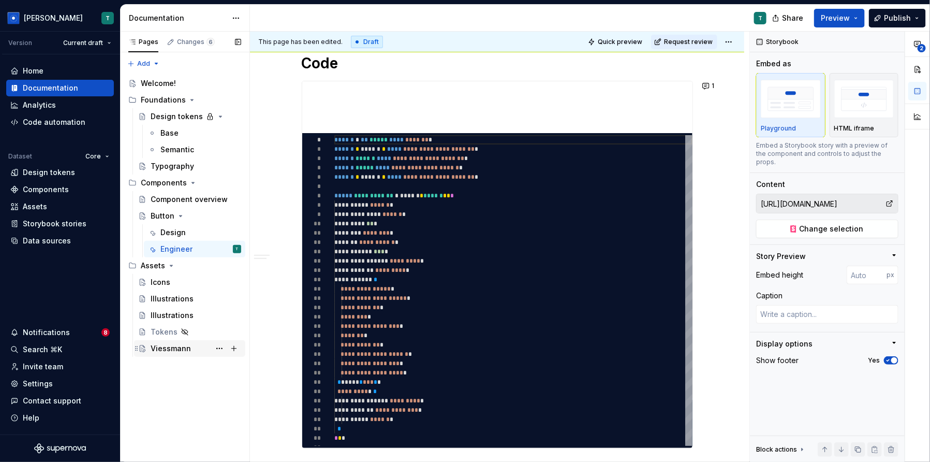
click at [186, 348] on div "Viessmann" at bounding box center [171, 348] width 40 height 10
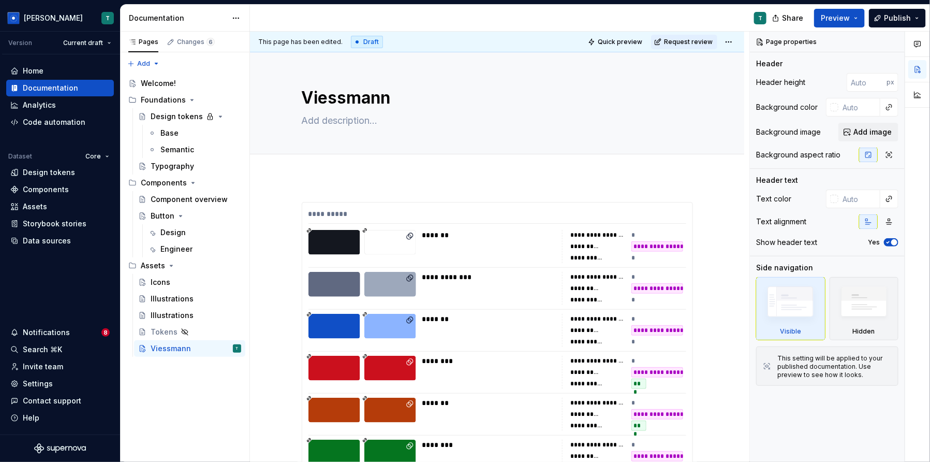
click at [520, 244] on div "*******" at bounding box center [489, 246] width 134 height 33
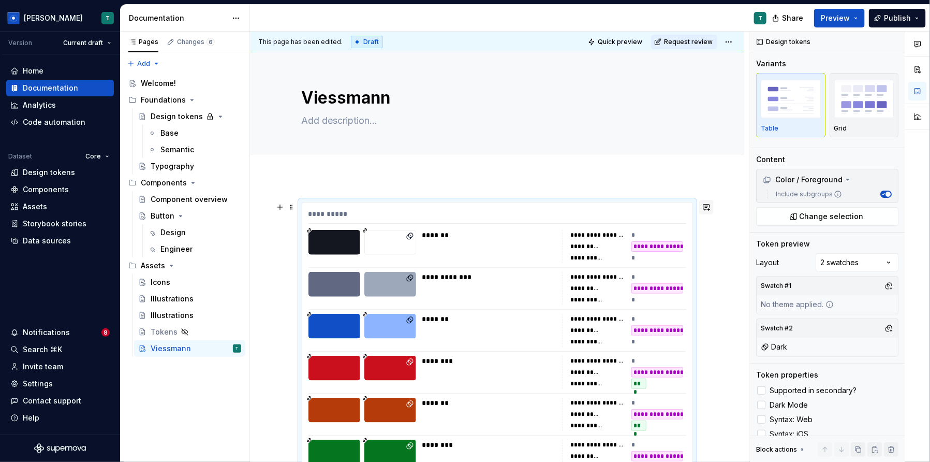
click at [711, 207] on button "button" at bounding box center [706, 207] width 14 height 14
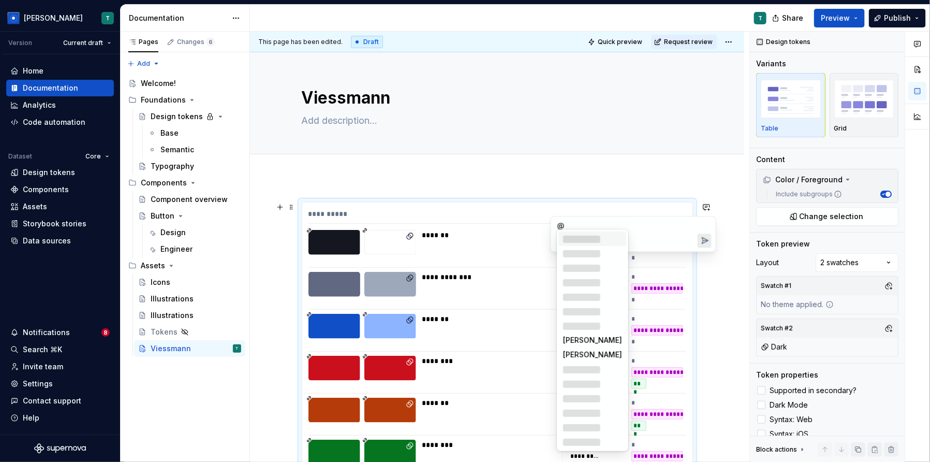
type textarea "*"
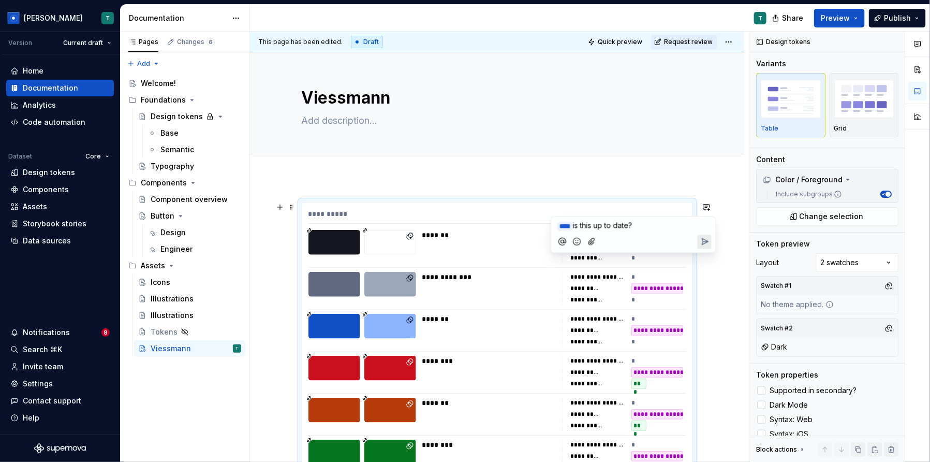
click at [709, 241] on icon "Send" at bounding box center [704, 242] width 10 height 10
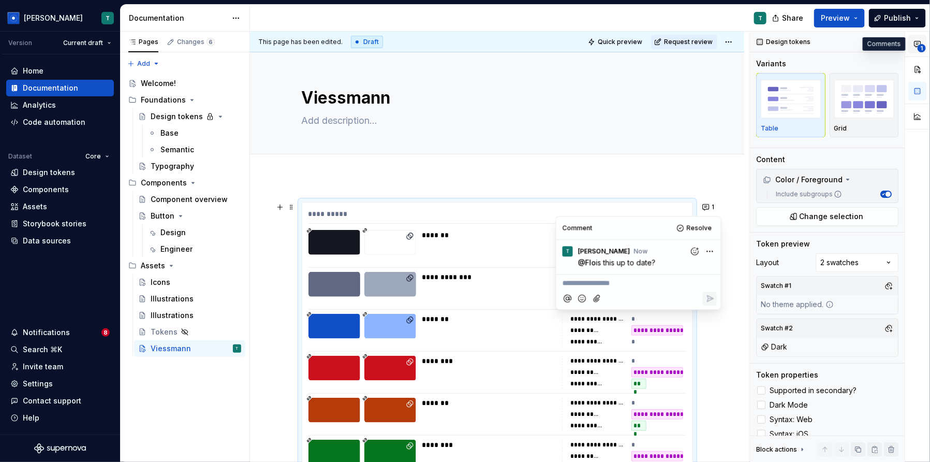
click at [918, 46] on icon "button" at bounding box center [918, 44] width 6 height 6
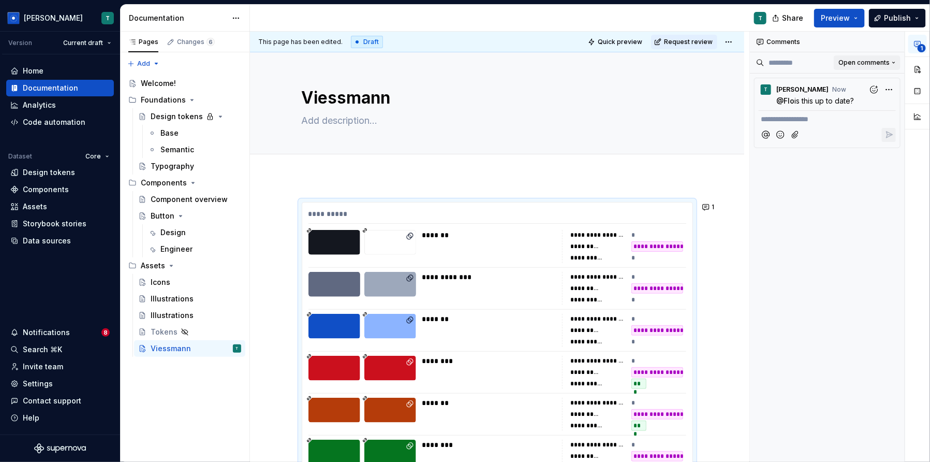
click at [852, 60] on span "Open comments" at bounding box center [864, 62] width 51 height 8
click at [848, 98] on div "Resolved" at bounding box center [860, 99] width 67 height 10
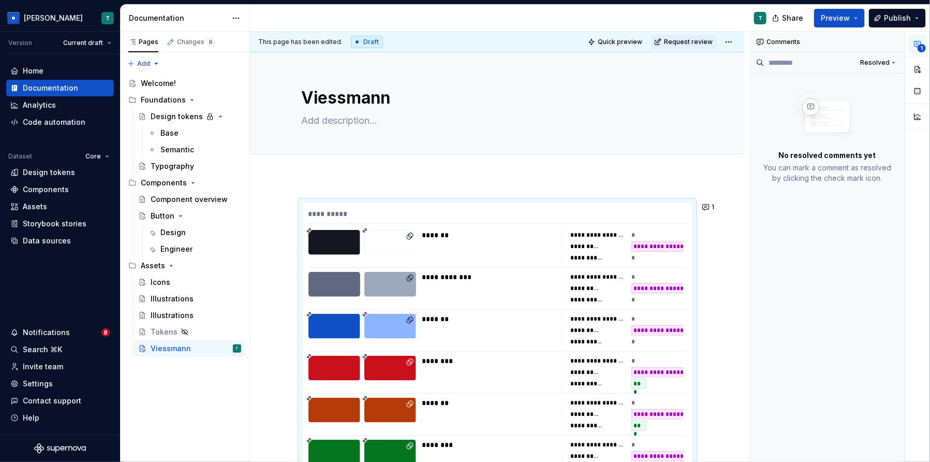
click at [848, 96] on img at bounding box center [827, 115] width 83 height 58
click at [184, 46] on div "Changes 6" at bounding box center [191, 42] width 56 height 14
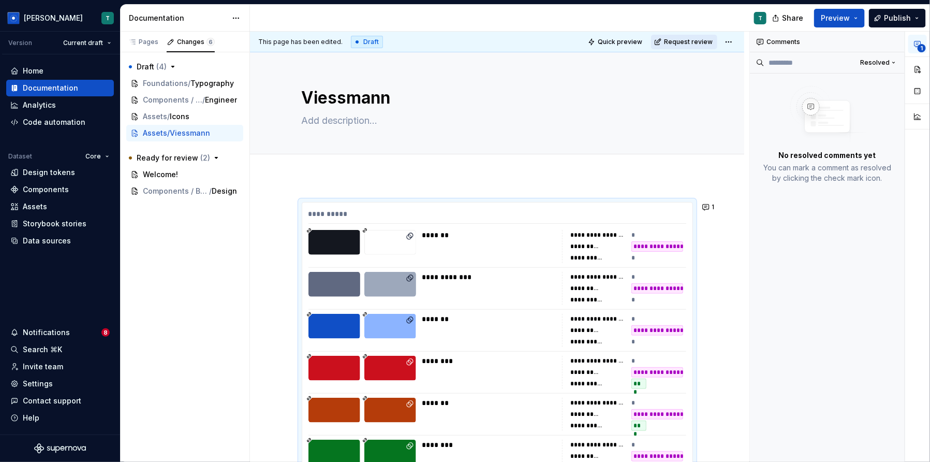
click at [692, 40] on span "Request review" at bounding box center [688, 42] width 49 height 8
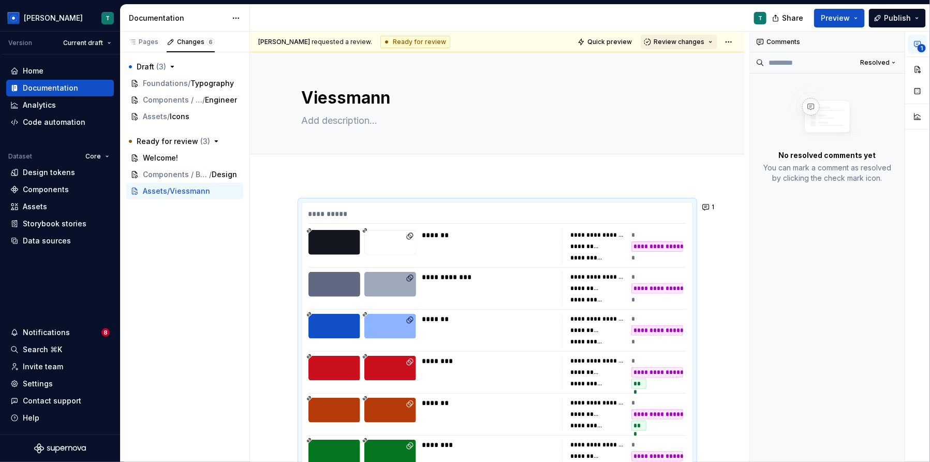
click at [681, 40] on span "Review changes" at bounding box center [679, 42] width 51 height 8
click at [688, 94] on div "Submit feedback to be addressed." at bounding box center [722, 98] width 108 height 8
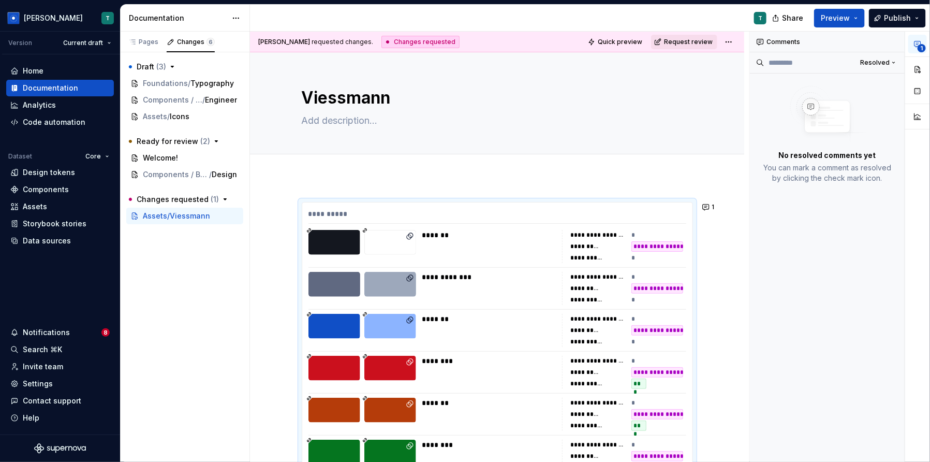
click at [686, 46] on button "Request review" at bounding box center [684, 42] width 66 height 14
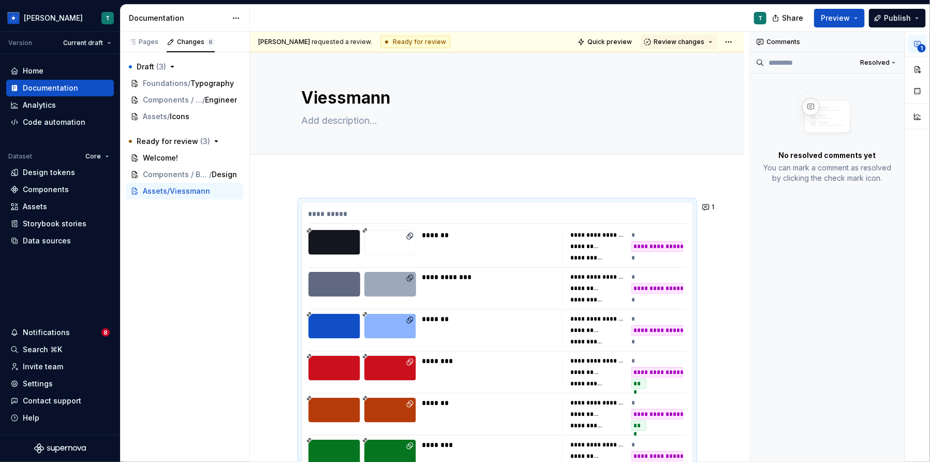
click at [686, 46] on button "Review changes" at bounding box center [679, 42] width 77 height 14
click at [686, 63] on div "Approve" at bounding box center [713, 61] width 91 height 10
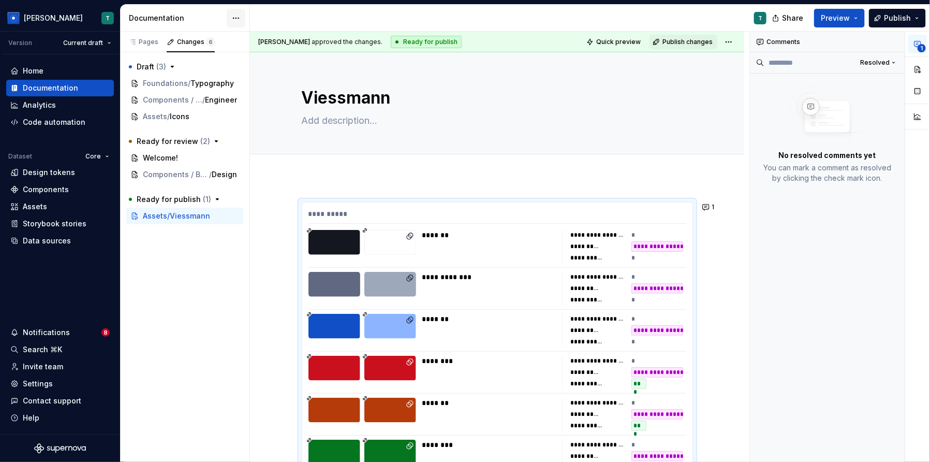
click at [240, 20] on html "[PERSON_NAME] T Version Current draft Home Documentation Analytics Code automat…" at bounding box center [465, 231] width 930 height 462
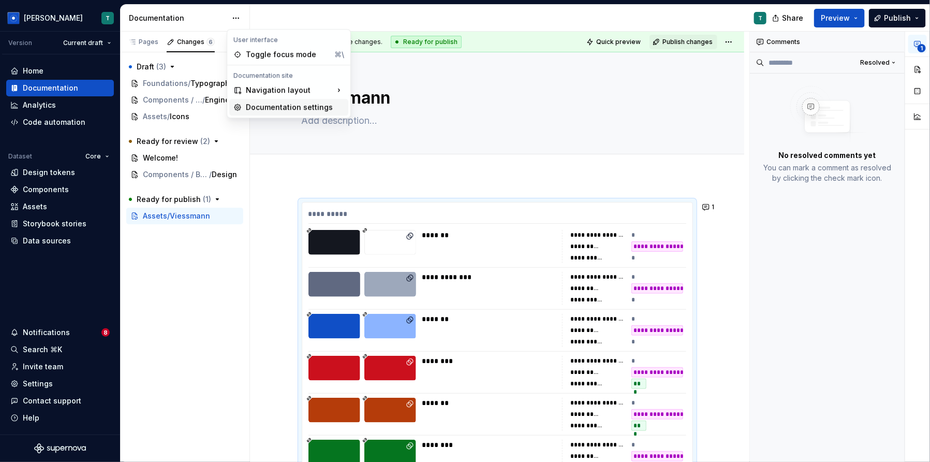
click at [273, 109] on div "Documentation settings" at bounding box center [295, 107] width 98 height 10
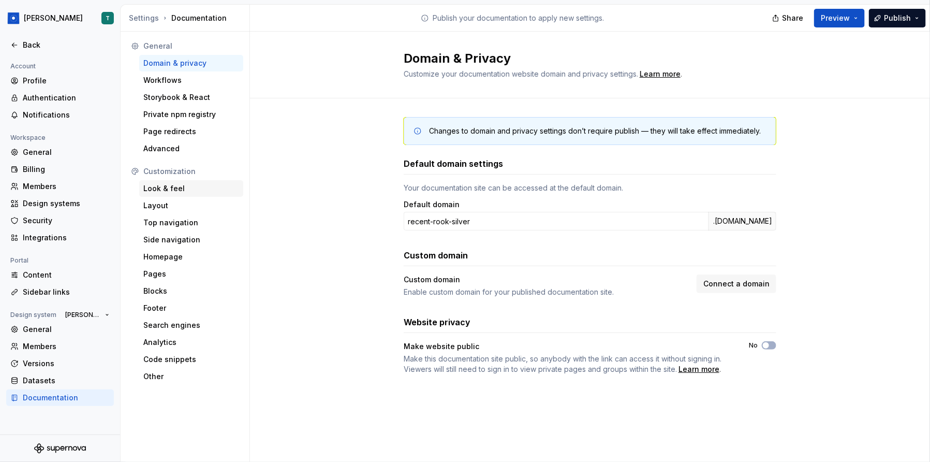
click at [201, 186] on div "Look & feel" at bounding box center [191, 188] width 96 height 10
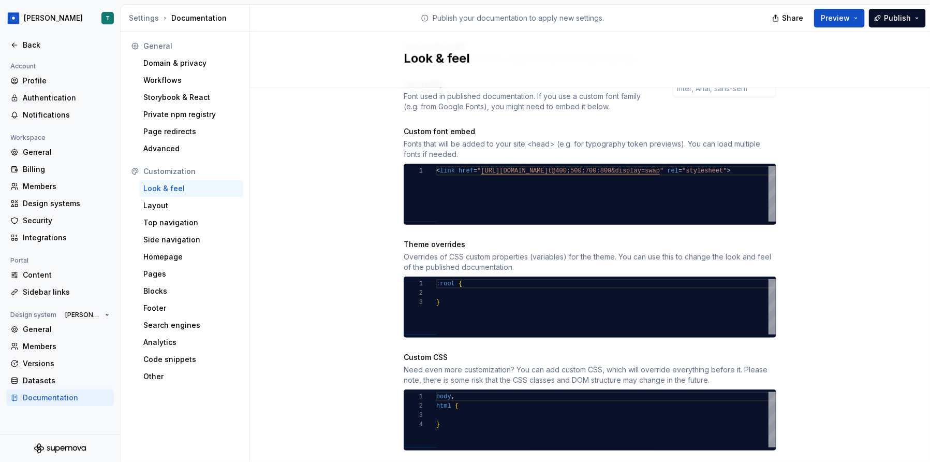
scroll to position [363, 0]
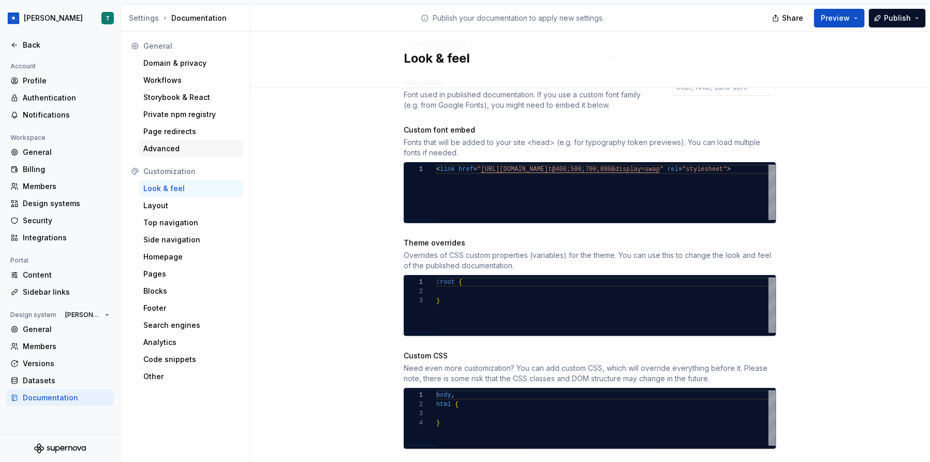
click at [172, 150] on div "Advanced" at bounding box center [191, 148] width 96 height 10
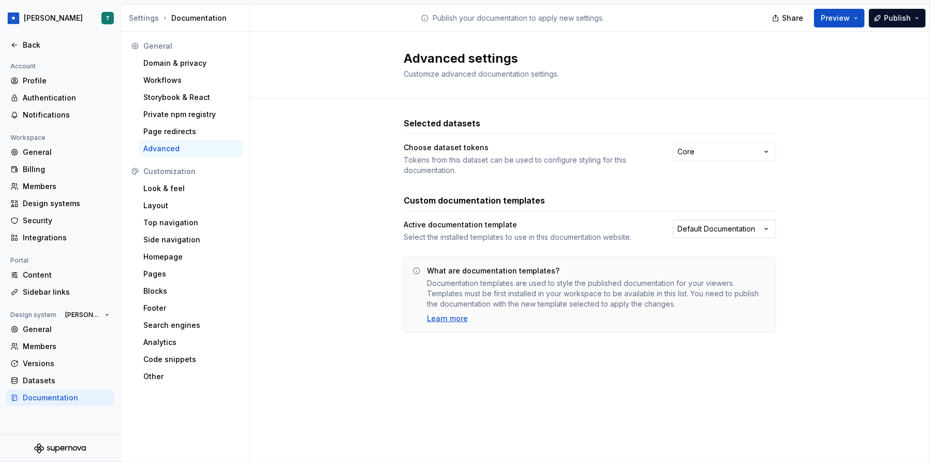
click at [699, 223] on html "[PERSON_NAME] Back Account Profile Authentication Notifications Workspace Gener…" at bounding box center [465, 231] width 930 height 462
click at [35, 43] on html "[PERSON_NAME] Back Account Profile Authentication Notifications Workspace Gener…" at bounding box center [465, 231] width 930 height 462
click at [35, 43] on div "Back" at bounding box center [66, 45] width 87 height 10
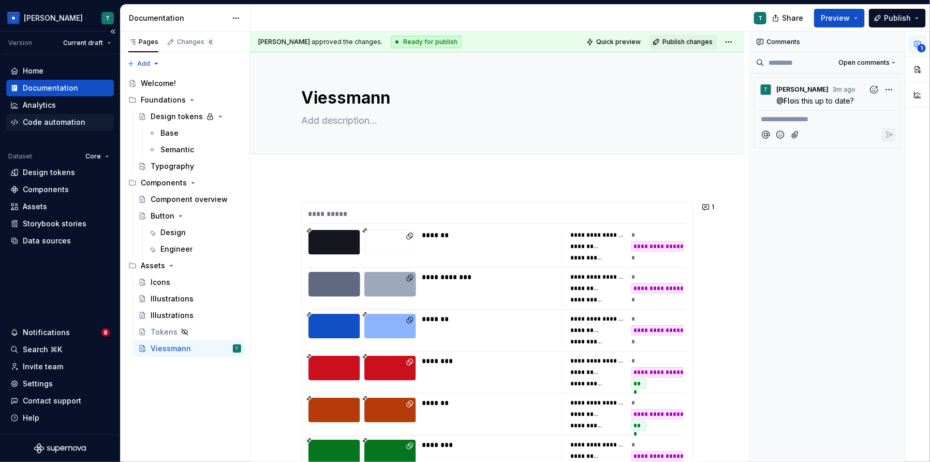
click at [89, 115] on div "Code automation" at bounding box center [60, 122] width 108 height 17
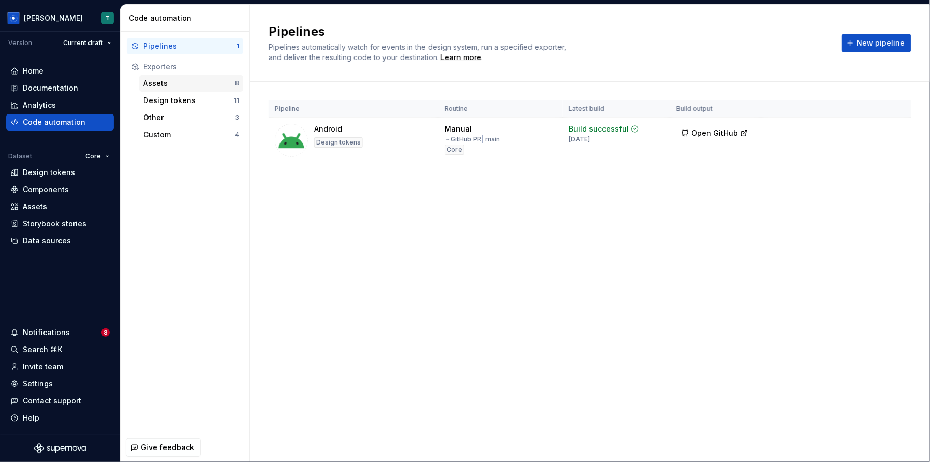
click at [198, 83] on div "Assets" at bounding box center [189, 83] width 92 height 10
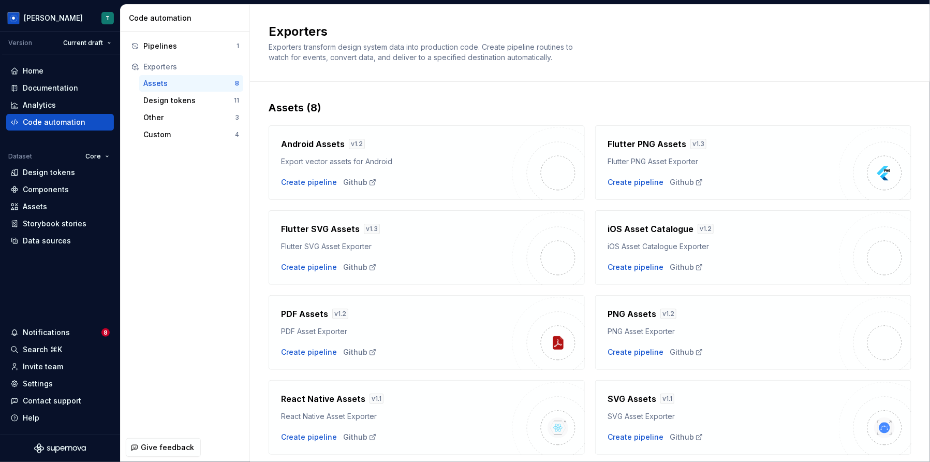
scroll to position [31, 0]
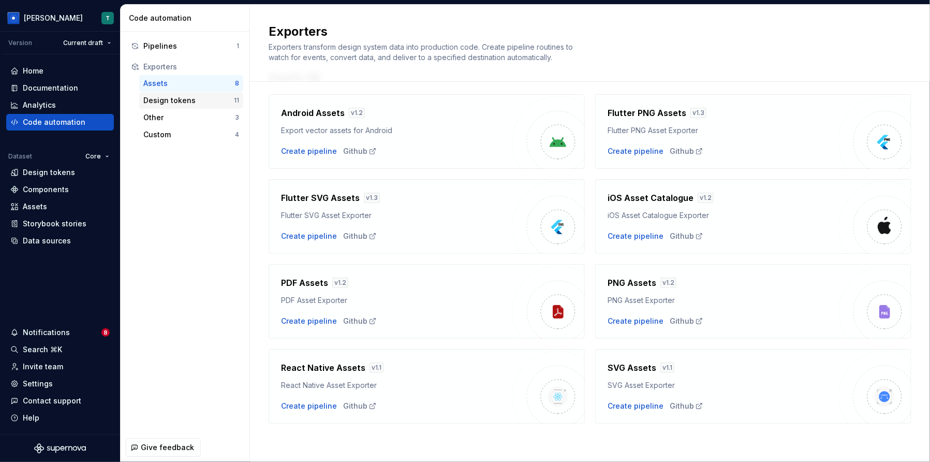
click at [222, 101] on div "Design tokens" at bounding box center [188, 100] width 91 height 10
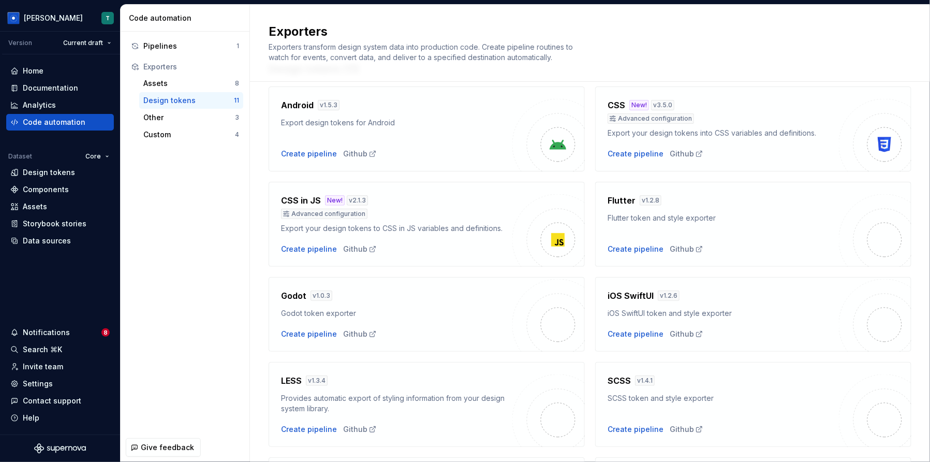
scroll to position [40, 0]
click at [685, 152] on div "Github" at bounding box center [687, 153] width 34 height 10
click at [222, 42] on div "Pipelines" at bounding box center [189, 46] width 93 height 10
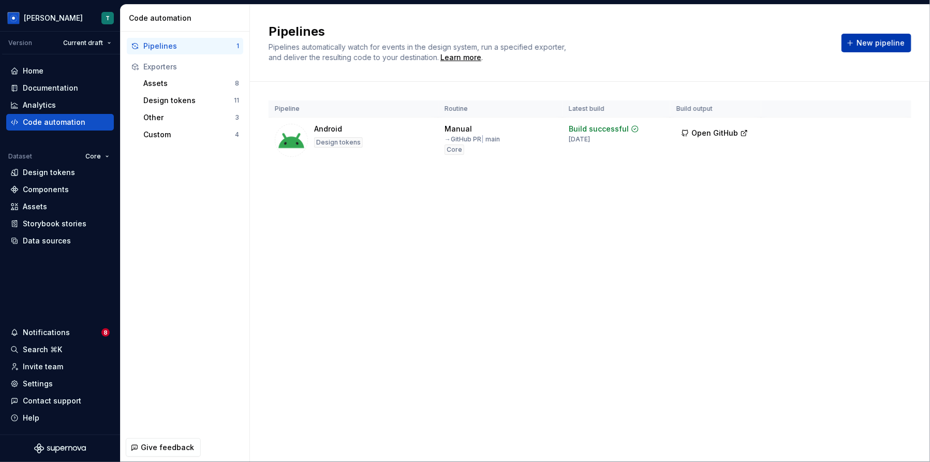
click at [882, 46] on span "New pipeline" at bounding box center [881, 43] width 48 height 10
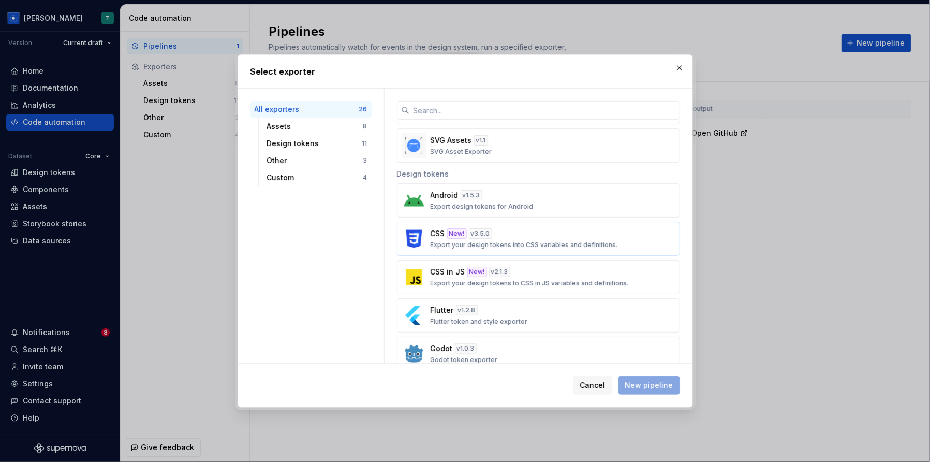
scroll to position [276, 0]
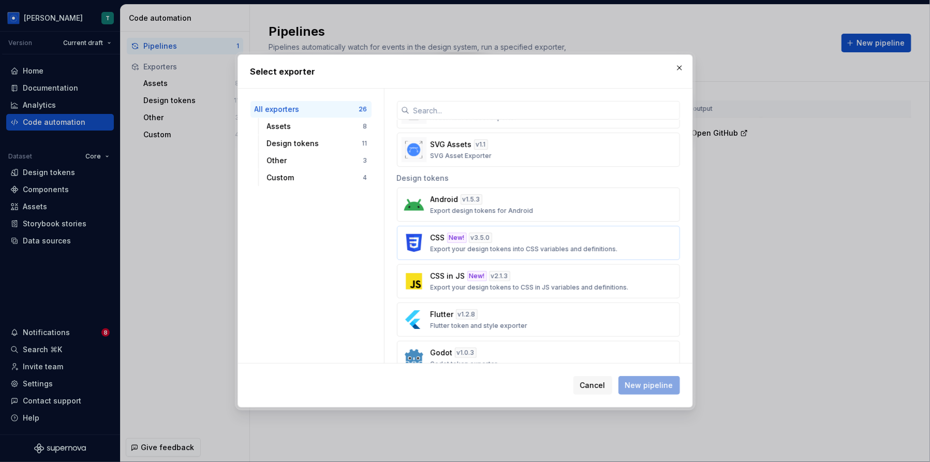
click at [489, 248] on p "Export your design tokens into CSS variables and definitions." at bounding box center [524, 249] width 187 height 8
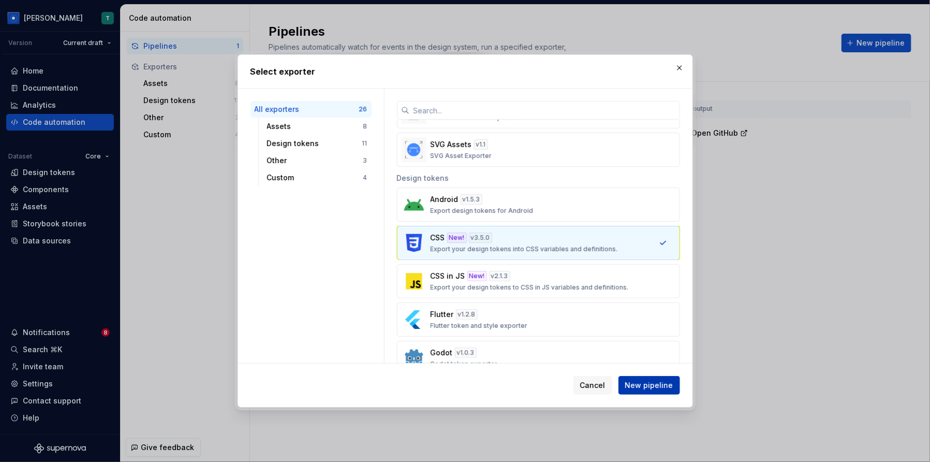
click at [651, 386] on span "New pipeline" at bounding box center [649, 385] width 48 height 10
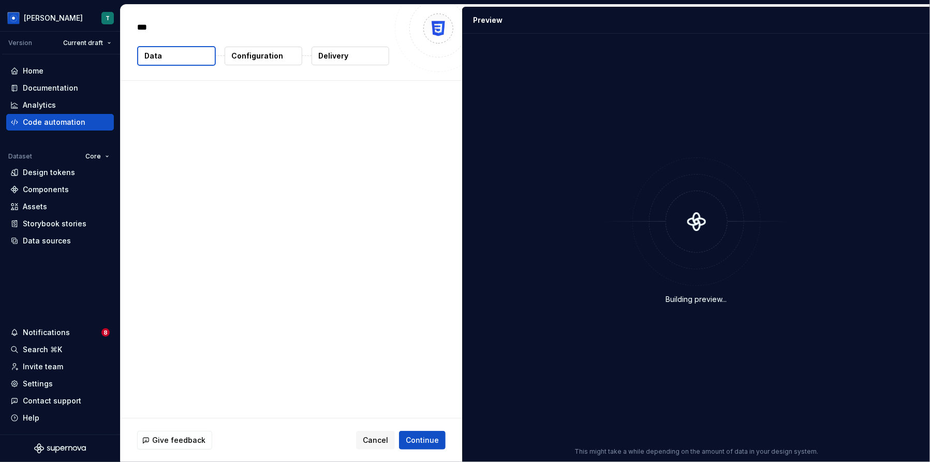
type textarea "*"
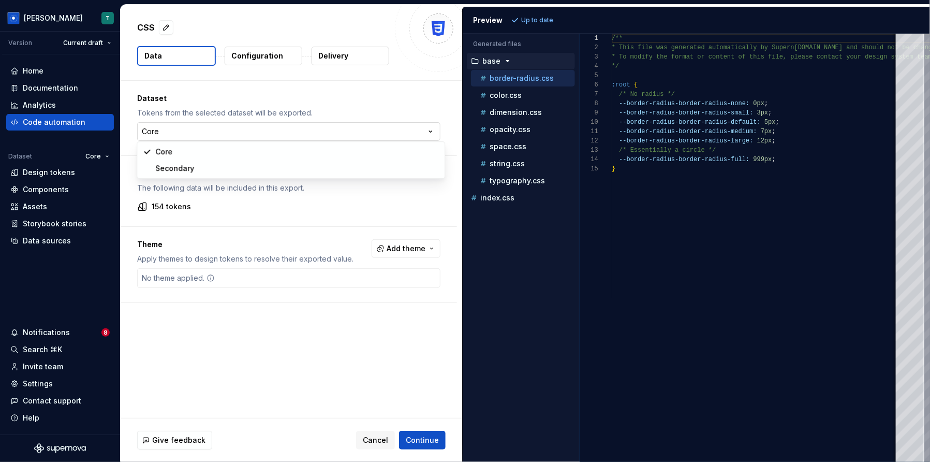
click at [233, 135] on html "[PERSON_NAME] T Version Current draft Home Documentation Analytics Code automat…" at bounding box center [465, 231] width 930 height 462
select select "**********"
click at [412, 238] on div "Theme Apply themes to design tokens to resolve their exported value. Add theme …" at bounding box center [289, 265] width 336 height 76
click at [412, 253] on span "Add theme" at bounding box center [406, 248] width 39 height 10
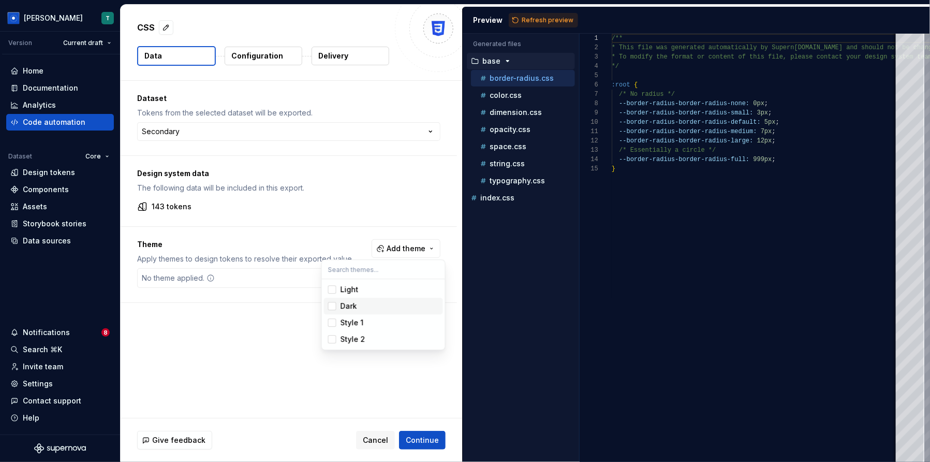
click at [335, 306] on div "Suggestions" at bounding box center [332, 306] width 8 height 8
click at [211, 380] on html "[PERSON_NAME] T Version Current draft Home Documentation Analytics Code automat…" at bounding box center [465, 231] width 930 height 462
click at [266, 62] on button "Configuration" at bounding box center [264, 56] width 78 height 19
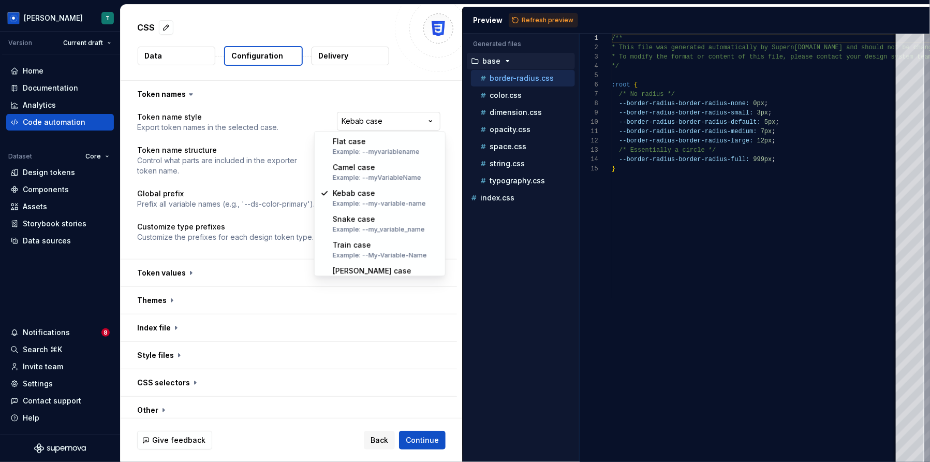
click at [373, 128] on html "**********" at bounding box center [465, 231] width 930 height 462
select select "********"
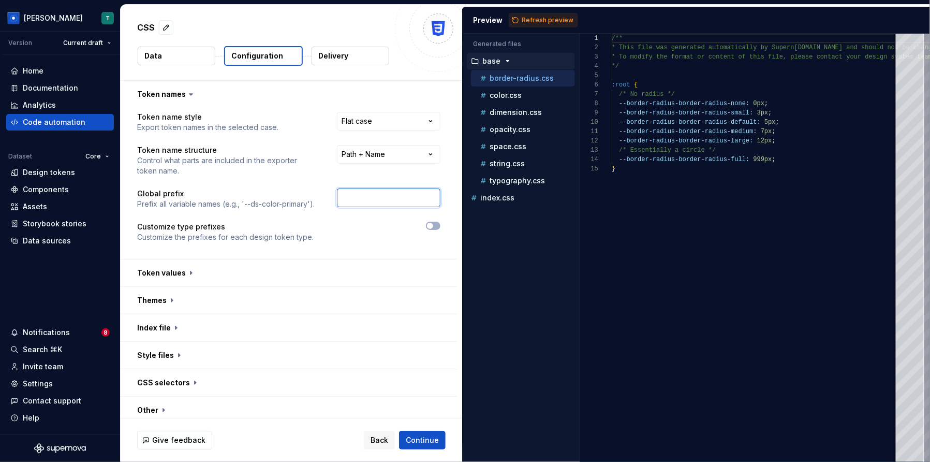
click at [389, 204] on input "text" at bounding box center [389, 197] width 104 height 19
type input "-dsprimary"
click at [256, 279] on button "button" at bounding box center [289, 272] width 336 height 27
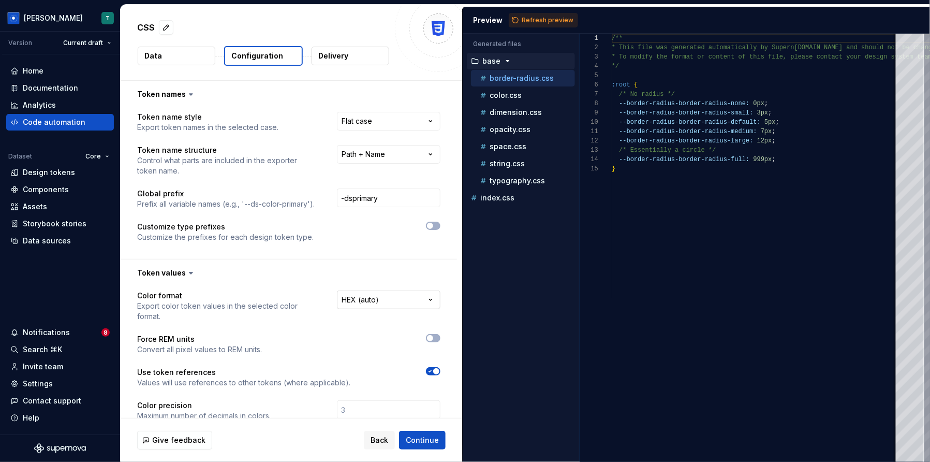
click at [385, 301] on html "**********" at bounding box center [465, 231] width 930 height 462
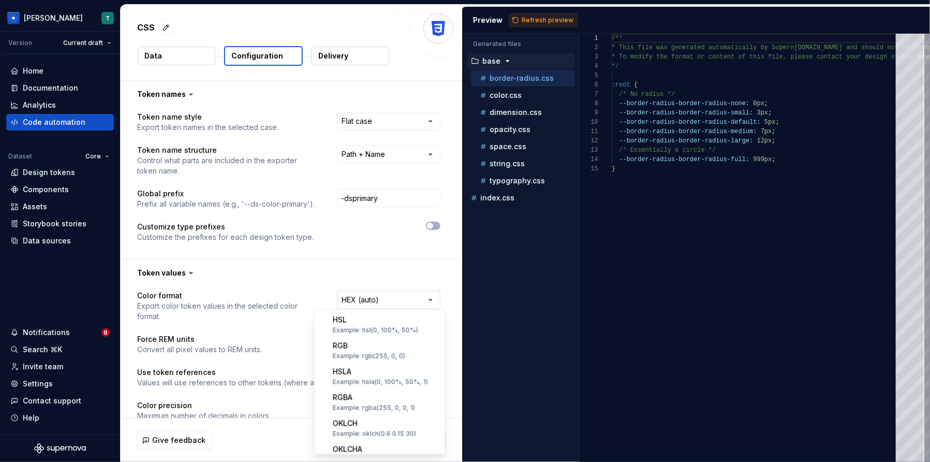
scroll to position [202, 0]
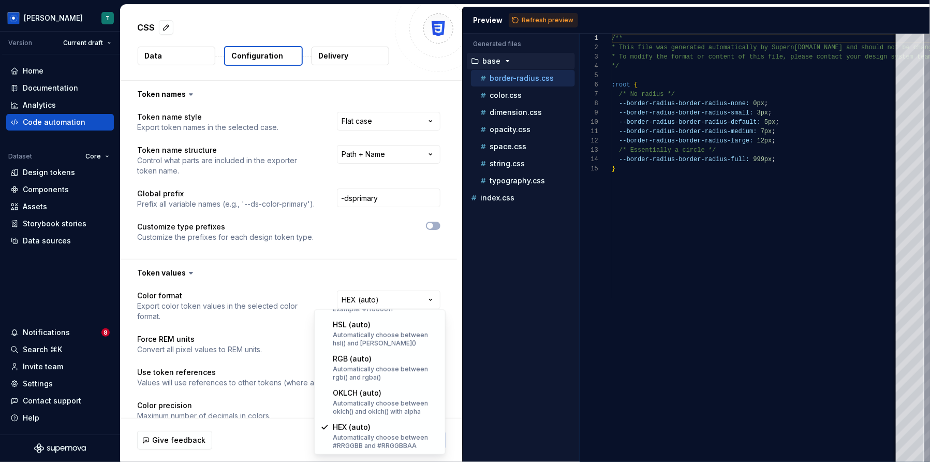
select select "*********"
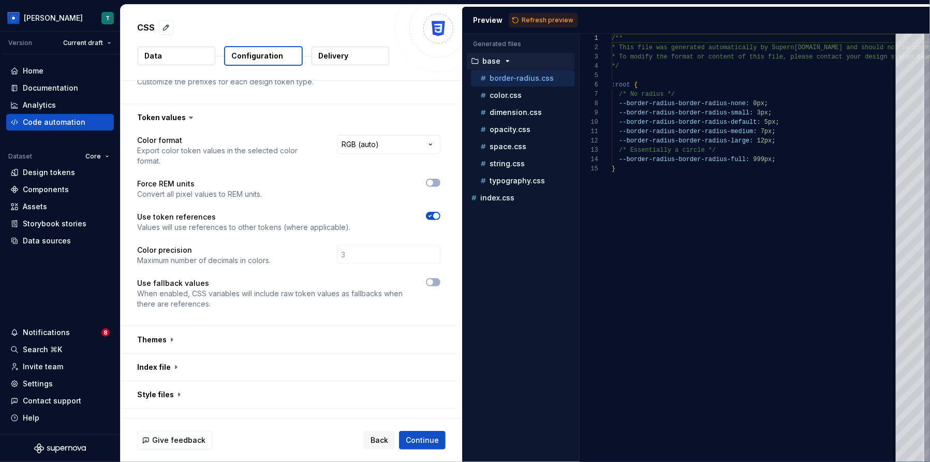
scroll to position [172, 0]
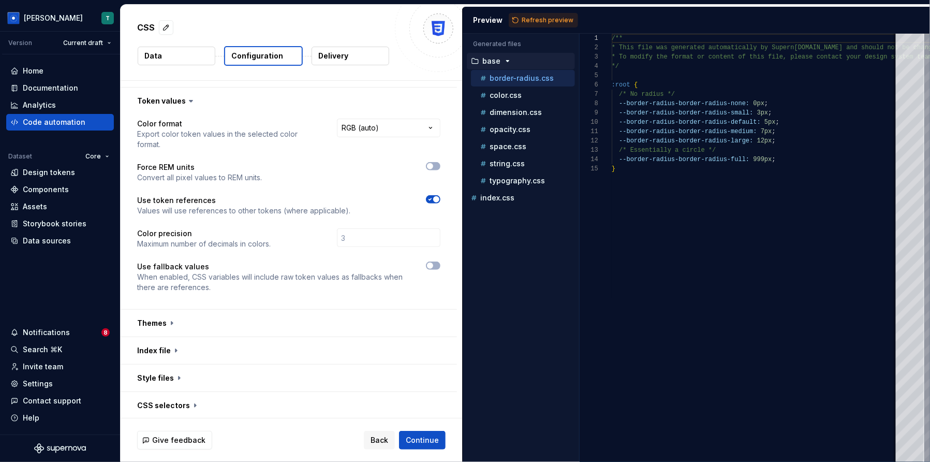
click at [385, 286] on div "**********" at bounding box center [288, 212] width 303 height 186
click at [381, 320] on button "button" at bounding box center [289, 323] width 336 height 27
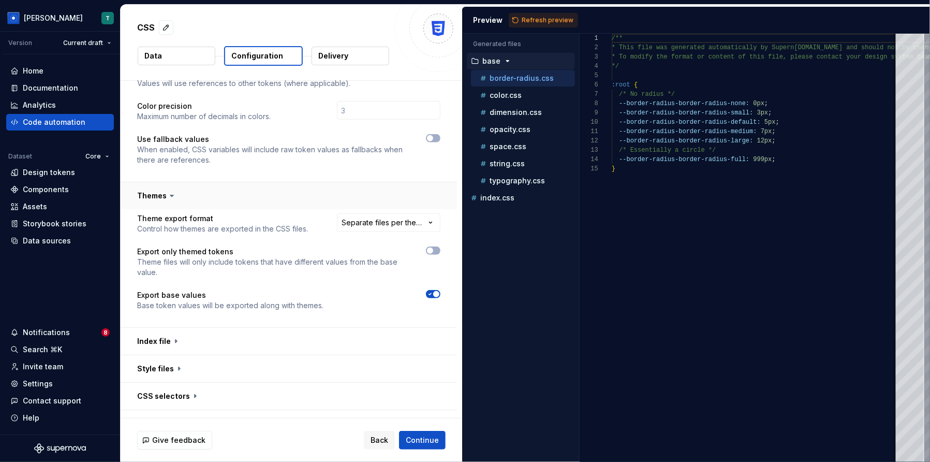
scroll to position [334, 0]
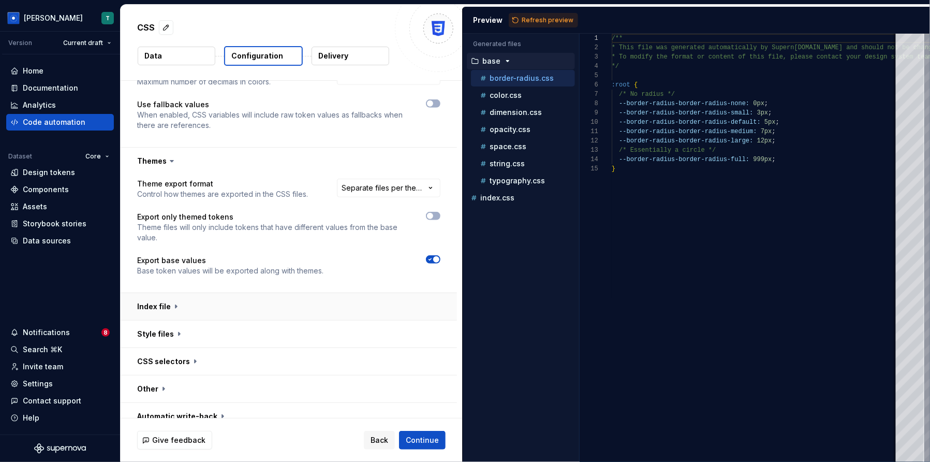
click at [374, 297] on button "button" at bounding box center [289, 306] width 336 height 27
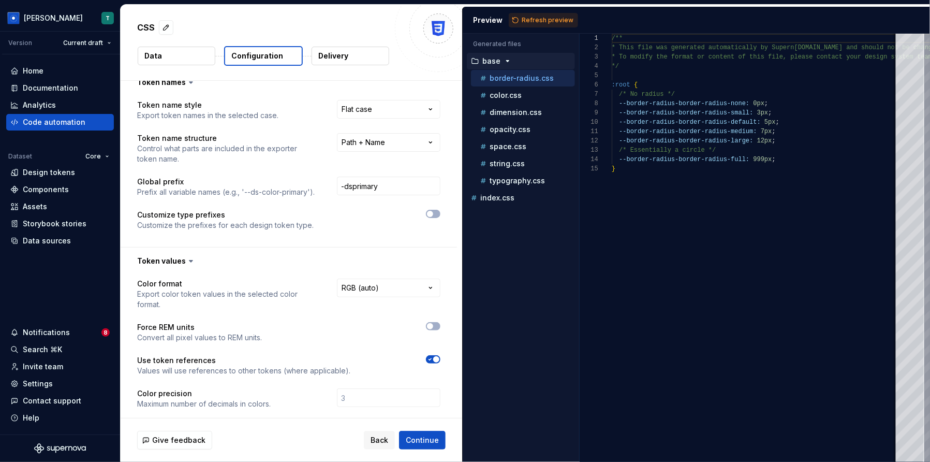
scroll to position [0, 0]
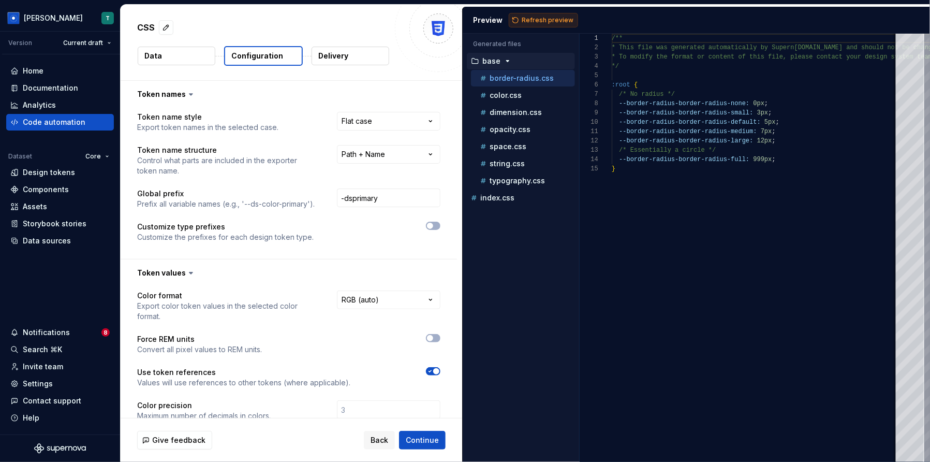
click at [544, 18] on span "Refresh preview" at bounding box center [548, 20] width 52 height 8
type textarea "**********"
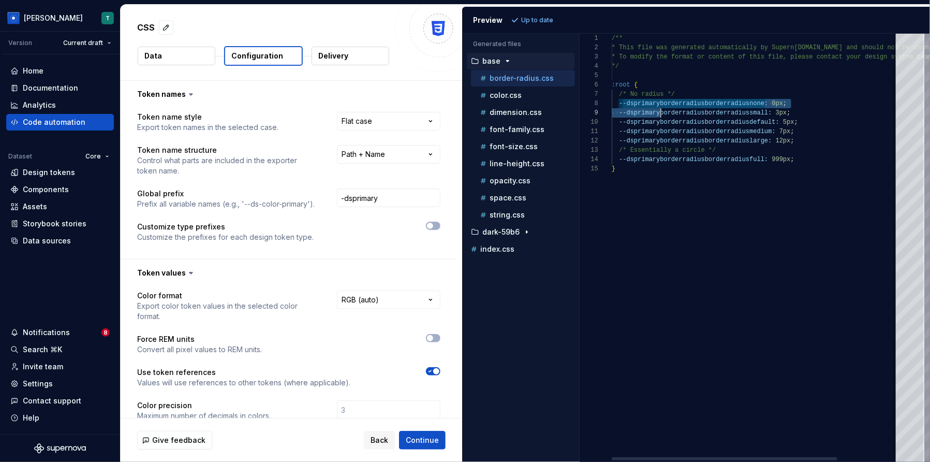
scroll to position [65, 48]
drag, startPoint x: 624, startPoint y: 105, endPoint x: 661, endPoint y: 105, distance: 36.8
click at [662, 105] on div "/** * This file was generated automatically by Supern [DOMAIN_NAME] and should …" at bounding box center [794, 248] width 365 height 428
click at [368, 50] on button "Delivery" at bounding box center [351, 56] width 78 height 19
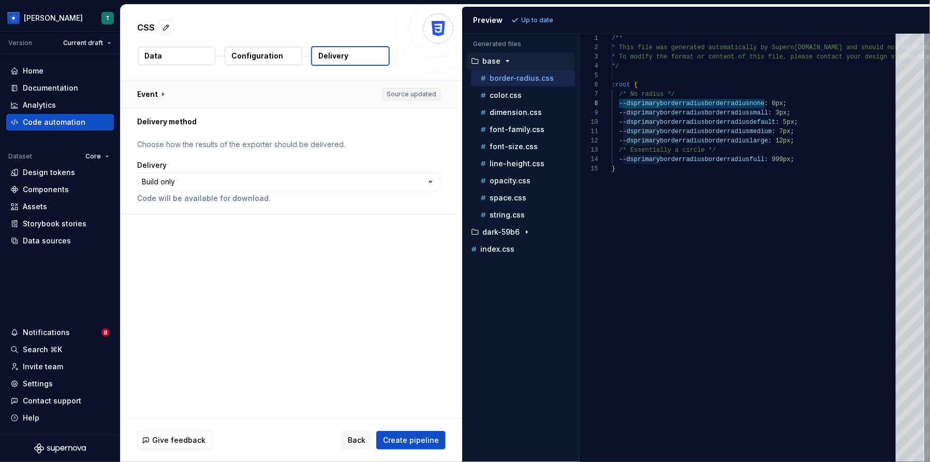
click at [149, 103] on button "button" at bounding box center [289, 94] width 336 height 27
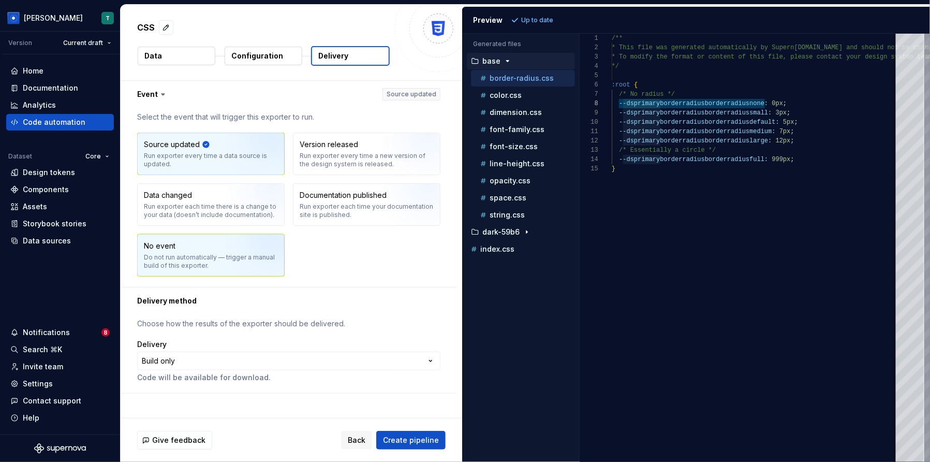
click at [245, 259] on img "button" at bounding box center [259, 258] width 66 height 69
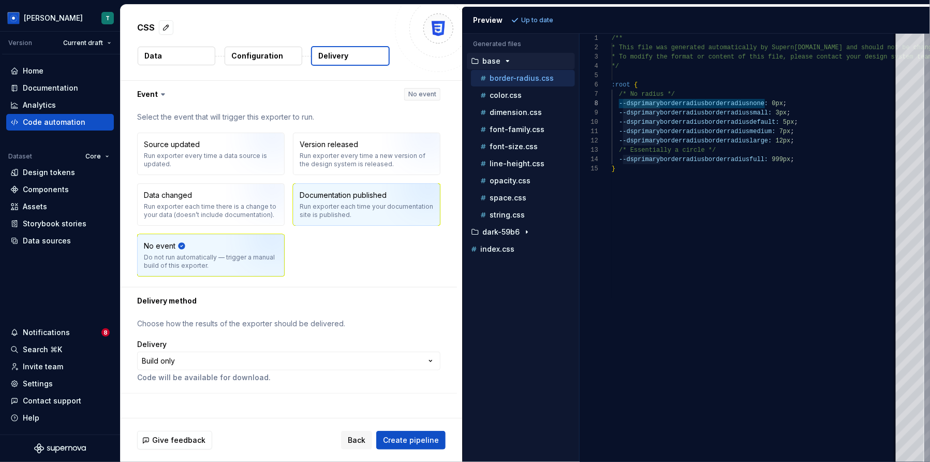
click at [365, 214] on div "Run exporter each time your documentation site is published." at bounding box center [367, 210] width 134 height 17
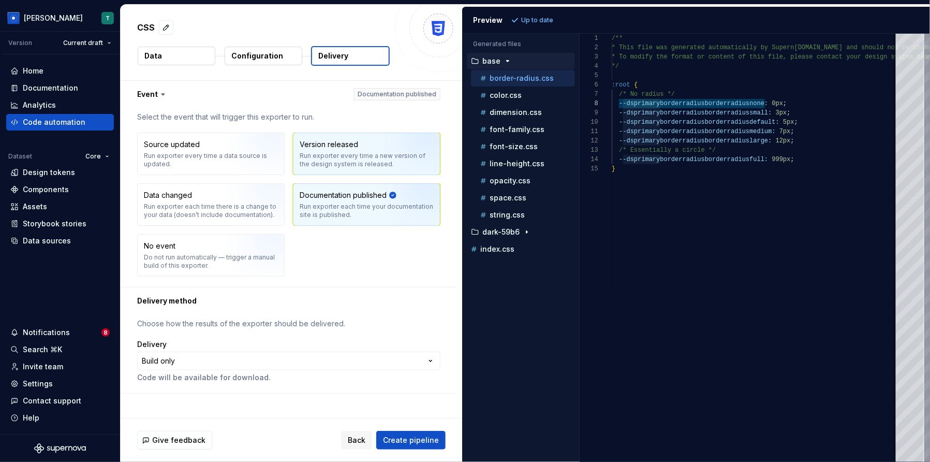
click at [384, 166] on div "Run exporter every time a new version of the design system is released." at bounding box center [367, 160] width 134 height 17
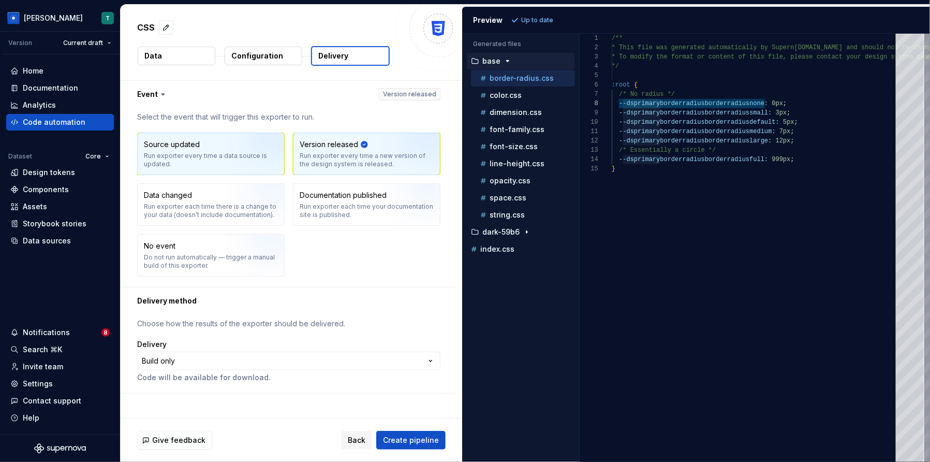
click at [243, 161] on img "button" at bounding box center [259, 157] width 66 height 69
click at [244, 358] on html "**********" at bounding box center [465, 231] width 930 height 462
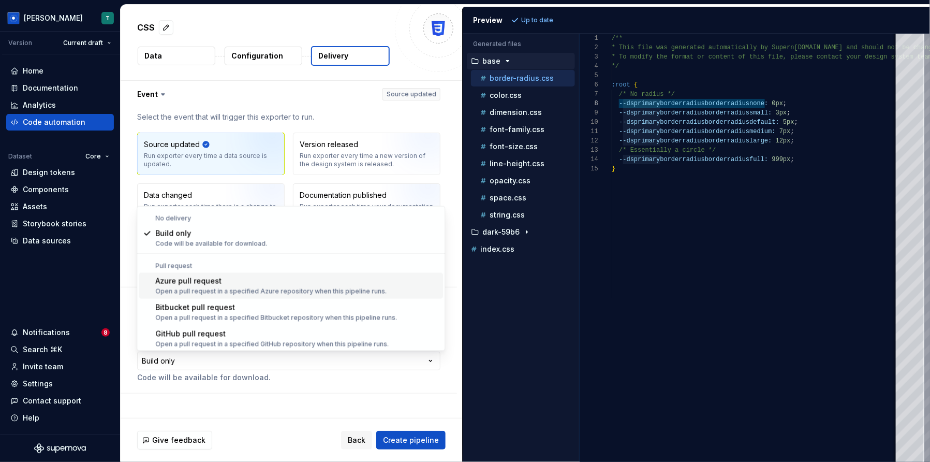
scroll to position [28, 0]
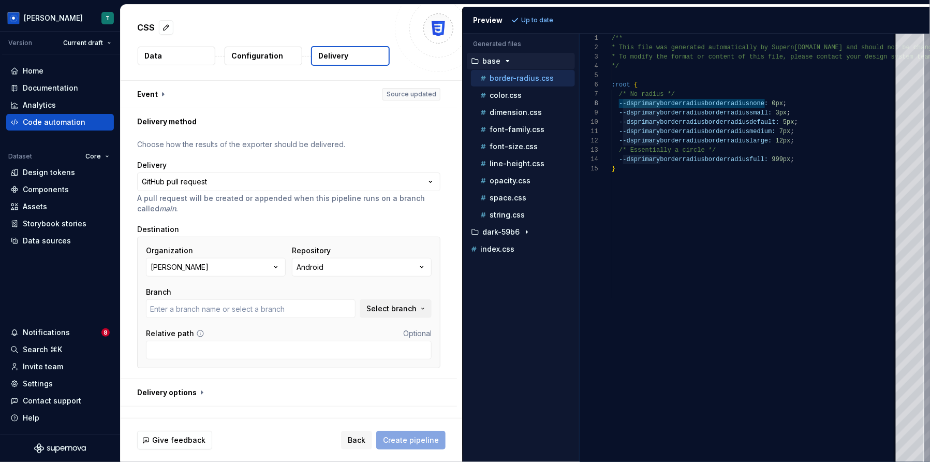
click at [364, 277] on div "Organization [PERSON_NAME] Repository Android Branch Select branch" at bounding box center [289, 281] width 286 height 72
type input "main"
click at [370, 256] on div "Repository Android" at bounding box center [362, 260] width 140 height 31
click at [362, 272] on button "Android" at bounding box center [362, 267] width 140 height 19
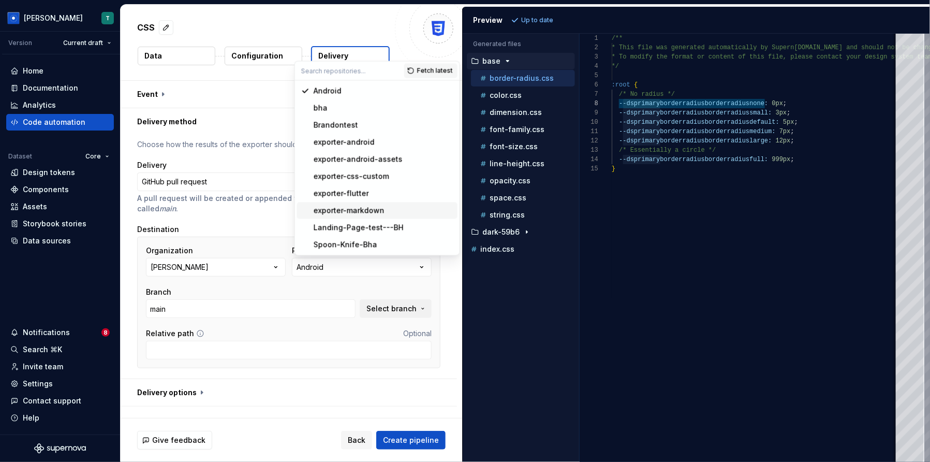
click at [360, 215] on span "exporter-markdown" at bounding box center [377, 210] width 160 height 17
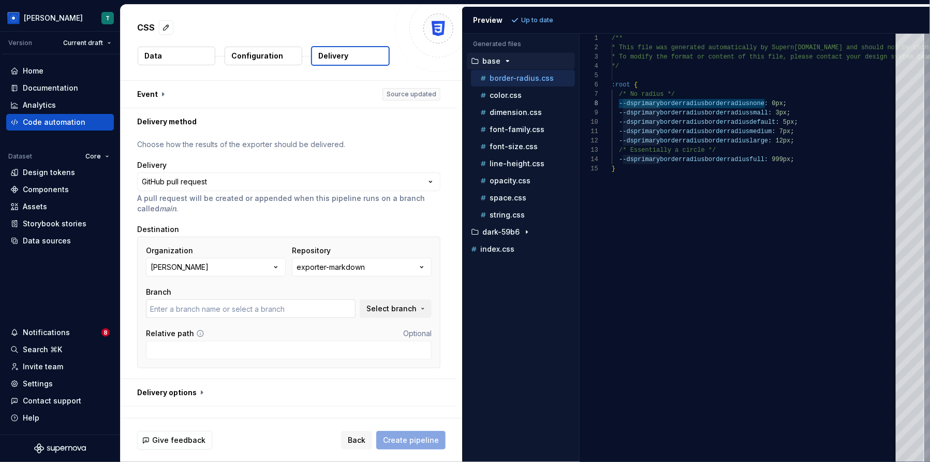
type input "main"
click at [301, 302] on input "main" at bounding box center [251, 308] width 210 height 19
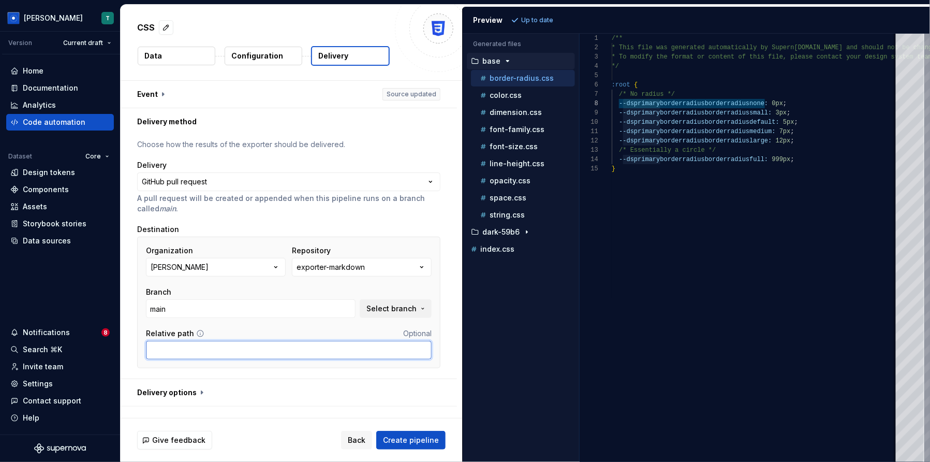
click at [364, 352] on input "Relative path" at bounding box center [289, 350] width 286 height 19
click at [188, 388] on button "button" at bounding box center [289, 392] width 336 height 27
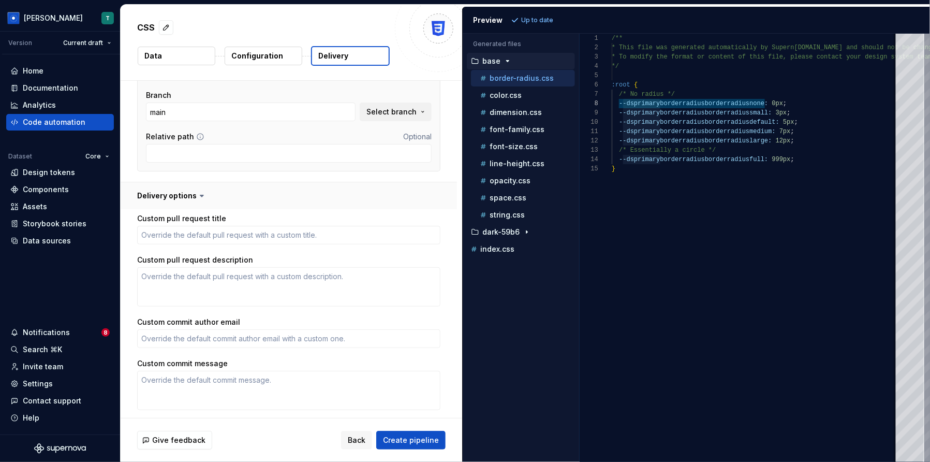
scroll to position [213, 0]
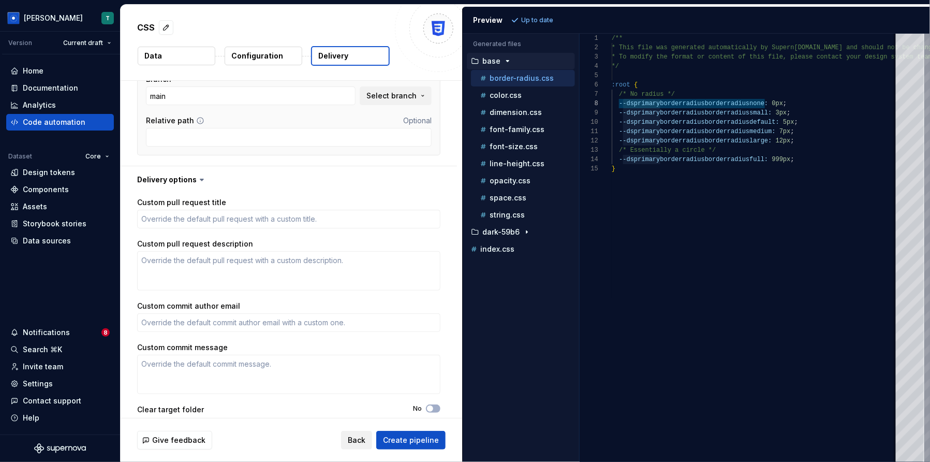
click at [359, 442] on span "Back" at bounding box center [357, 440] width 18 height 10
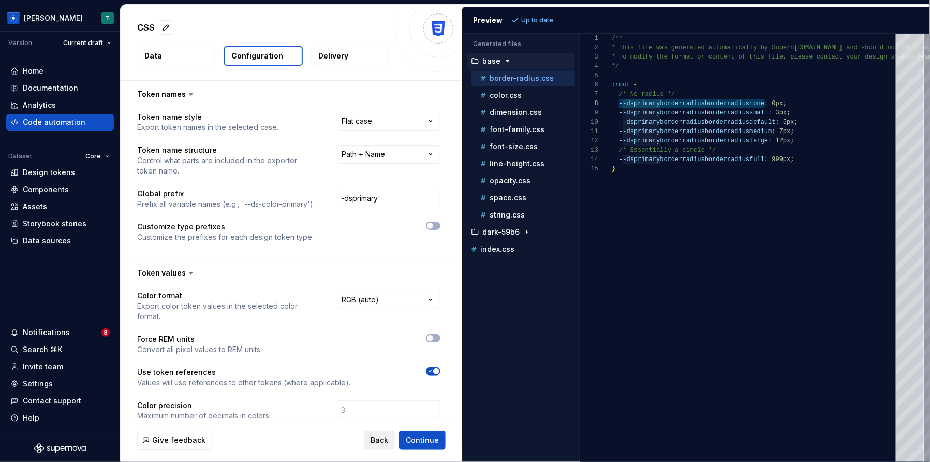
click at [370, 442] on button "Back" at bounding box center [379, 440] width 31 height 19
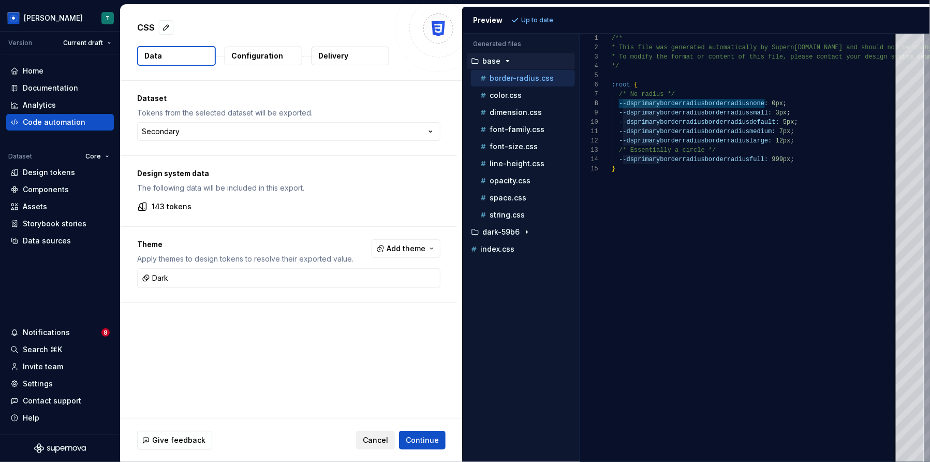
click at [370, 442] on span "Cancel" at bounding box center [375, 440] width 25 height 10
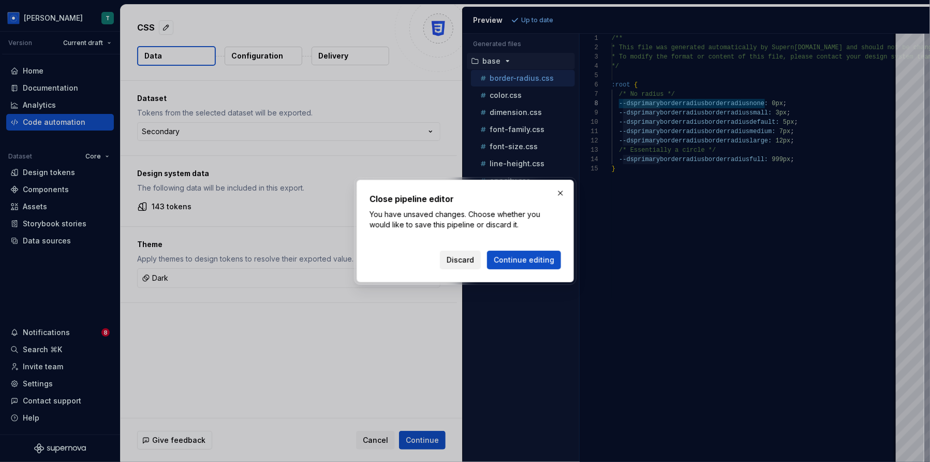
click at [477, 253] on button "Discard" at bounding box center [460, 260] width 41 height 19
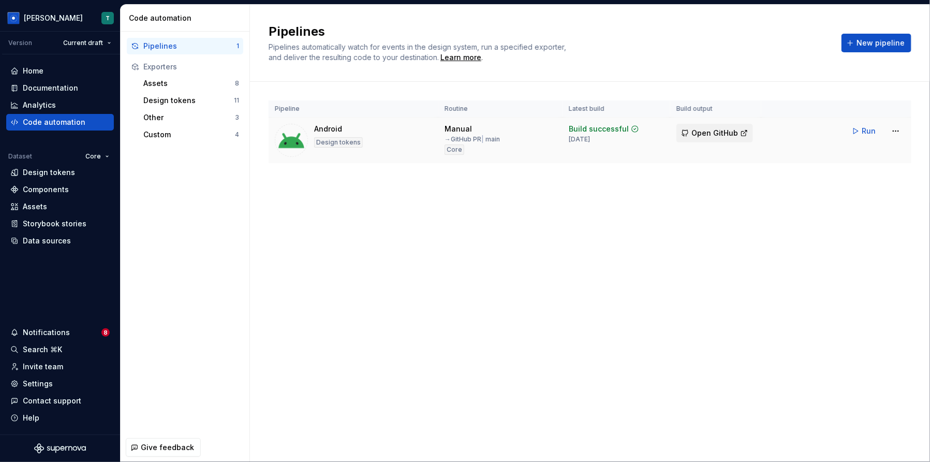
click at [709, 135] on span "Open GitHub" at bounding box center [715, 133] width 47 height 10
click at [67, 170] on div "Design tokens" at bounding box center [49, 172] width 52 height 10
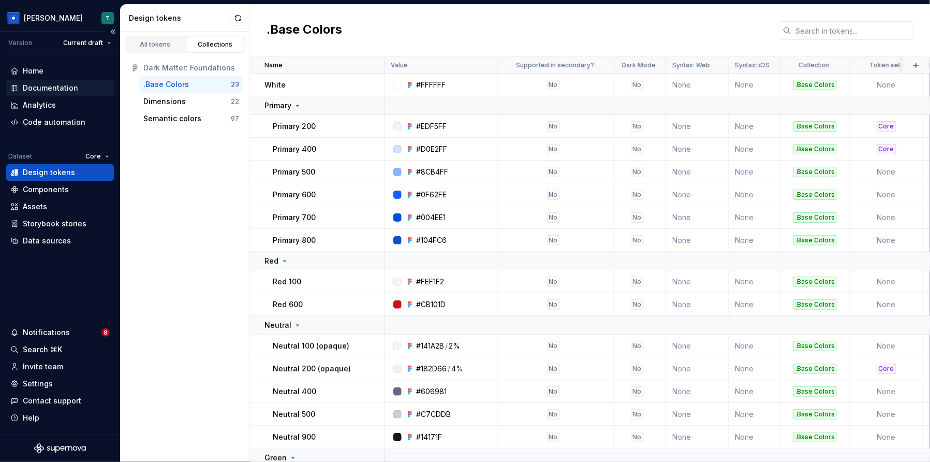
click at [79, 92] on div "Documentation" at bounding box center [59, 88] width 99 height 10
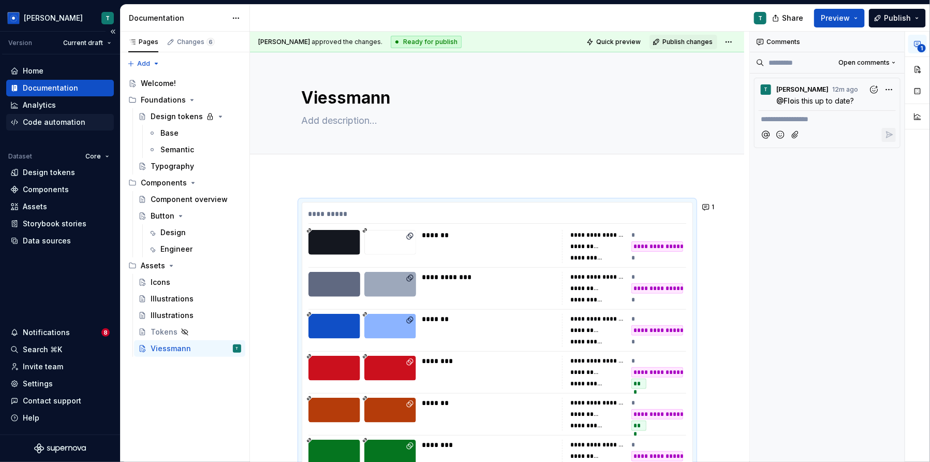
click at [64, 121] on div "Code automation" at bounding box center [54, 122] width 63 height 10
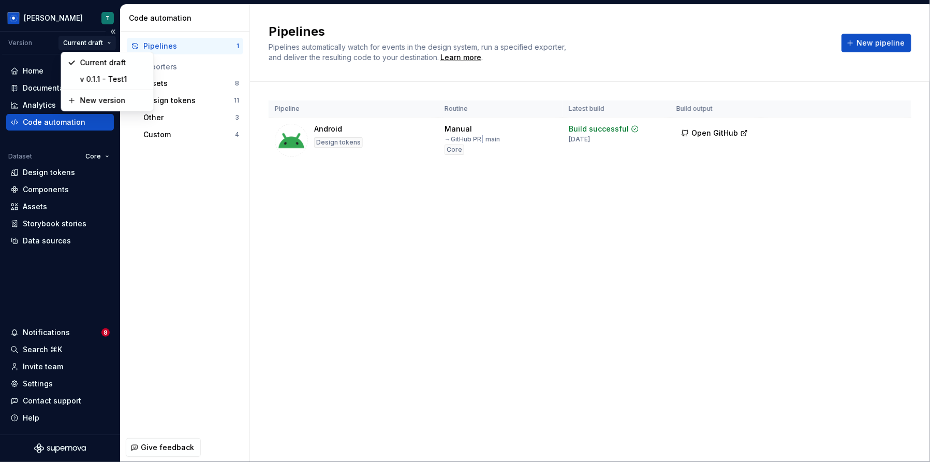
click at [100, 38] on html "[PERSON_NAME] T Version Current draft Home Documentation Analytics Code automat…" at bounding box center [465, 231] width 930 height 462
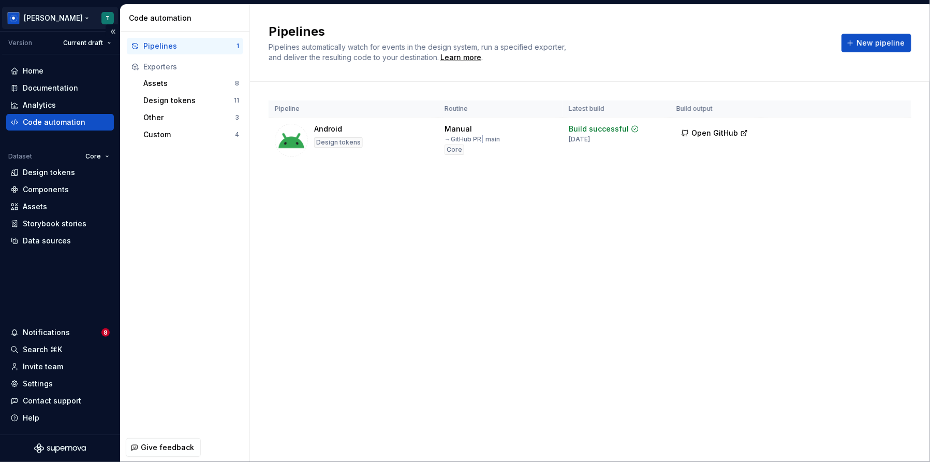
click at [39, 22] on html "[PERSON_NAME] T Version Current draft Home Documentation Analytics Code automat…" at bounding box center [465, 231] width 930 height 462
click at [405, 198] on html "[PERSON_NAME] T Version Current draft Home Documentation Analytics Code automat…" at bounding box center [465, 231] width 930 height 462
click at [878, 46] on span "New pipeline" at bounding box center [881, 43] width 48 height 10
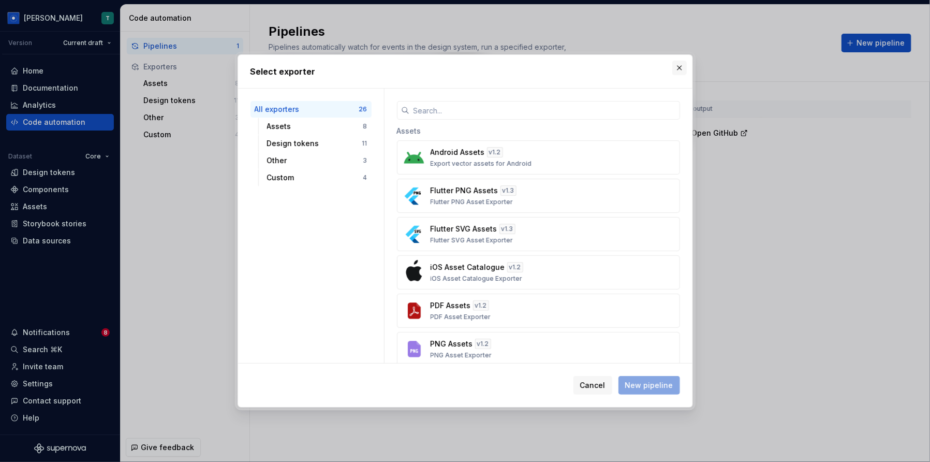
click at [682, 67] on button "button" at bounding box center [679, 68] width 14 height 14
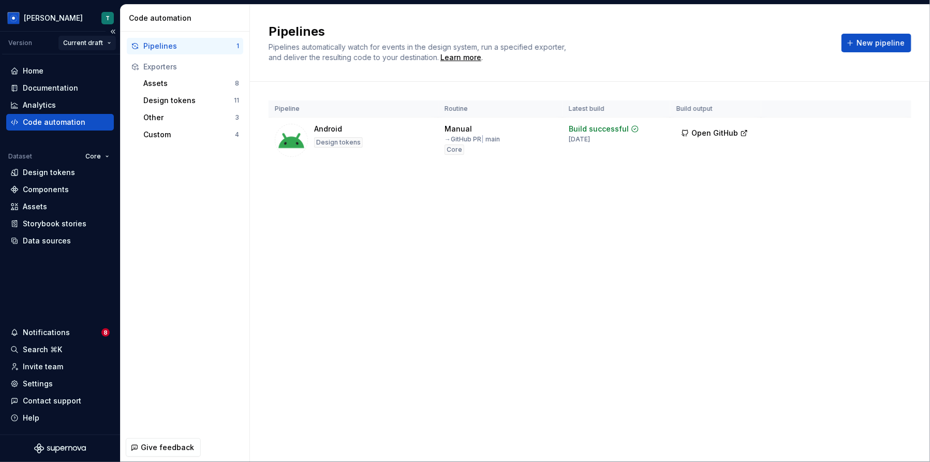
click at [92, 43] on html "[PERSON_NAME] T Version Current draft Home Documentation Analytics Code automat…" at bounding box center [465, 231] width 930 height 462
click at [125, 103] on div "New version" at bounding box center [113, 100] width 67 height 10
type textarea "*"
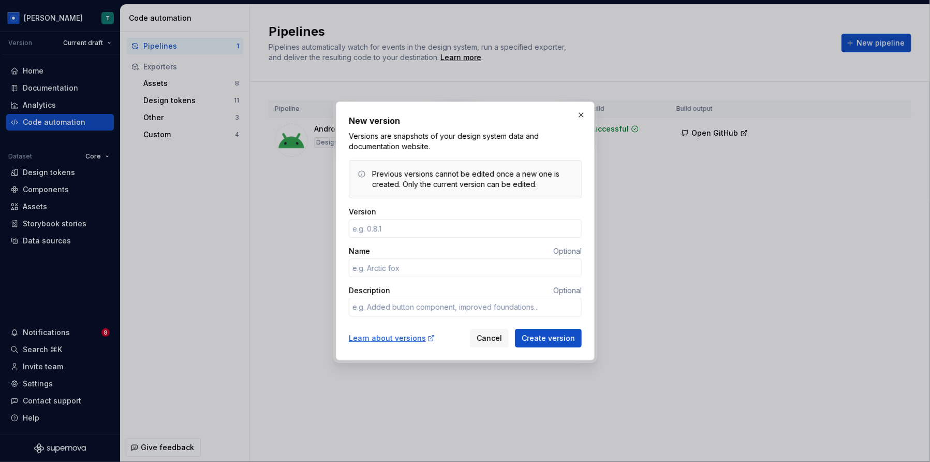
click at [497, 342] on span "Cancel" at bounding box center [489, 338] width 25 height 10
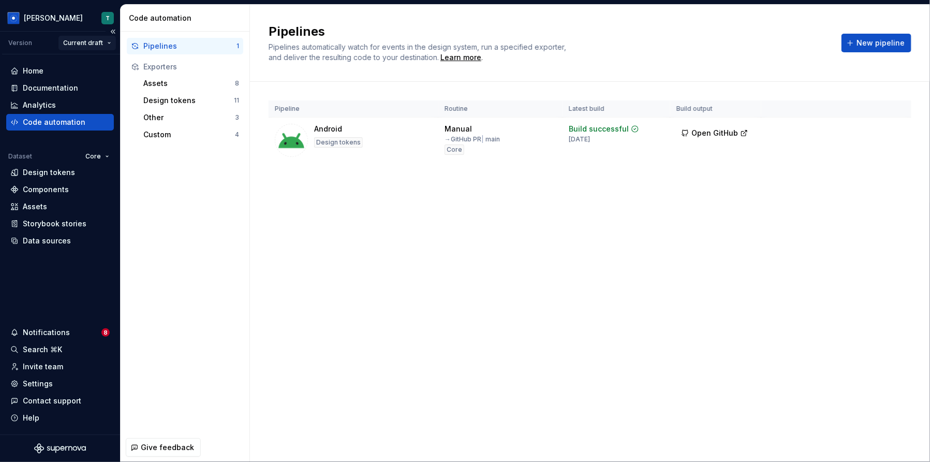
click at [107, 39] on html "[PERSON_NAME] T Version Current draft Home Documentation Analytics Code automat…" at bounding box center [465, 231] width 930 height 462
click at [110, 81] on div "v 0.1.1 - Test1" at bounding box center [113, 79] width 67 height 10
click at [79, 37] on html "[PERSON_NAME] T Version v 0.1.1 - Test1 Home Documentation Analytics Code autom…" at bounding box center [465, 231] width 930 height 462
click at [89, 60] on div "Current draft" at bounding box center [113, 62] width 67 height 10
click at [101, 40] on html "[PERSON_NAME] T Version Current draft Home Documentation Analytics Code automat…" at bounding box center [465, 231] width 930 height 462
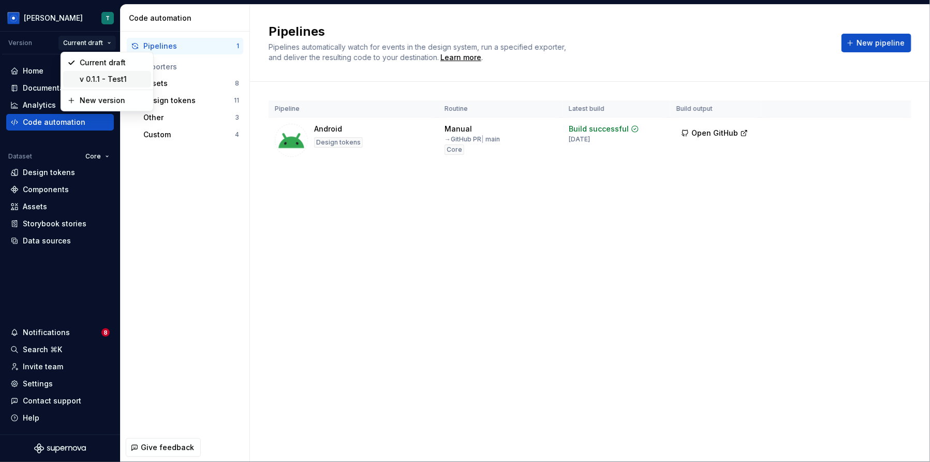
click at [109, 85] on div "v 0.1.1 - Test1" at bounding box center [107, 79] width 88 height 17
click at [89, 42] on html "[PERSON_NAME] T Version v 0.1.1 - Test1 Home Documentation Analytics Code autom…" at bounding box center [465, 231] width 930 height 462
